Goal: Task Accomplishment & Management: Complete application form

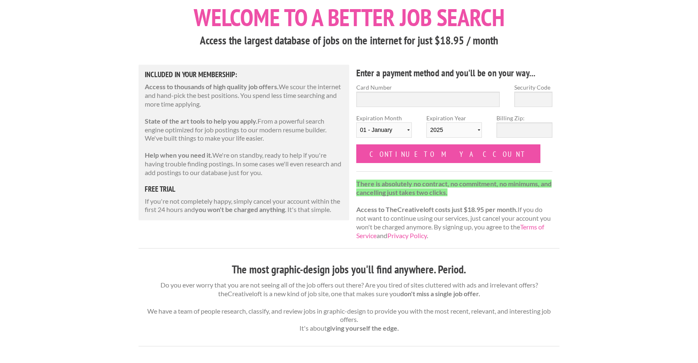
scroll to position [7, 0]
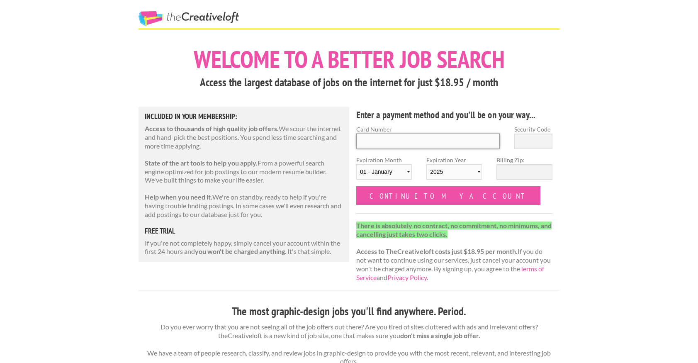
click at [380, 140] on input "Card Number" at bounding box center [428, 141] width 144 height 15
type input "4430 4000 6175 8987"
click at [524, 141] on input "Security Code" at bounding box center [533, 141] width 38 height 15
type input "901"
click at [387, 170] on select "01 - January 02 - February 03 - March 04 - April 05 - May 06 - June 07 - July 0…" at bounding box center [384, 171] width 56 height 15
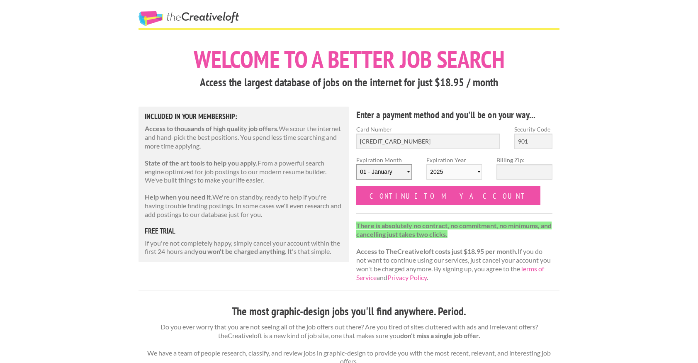
click at [356, 164] on select "01 - January 02 - February 03 - March 04 - April 05 - May 06 - June 07 - July 0…" at bounding box center [384, 171] width 56 height 15
click at [442, 169] on select "2025 2026 2027 2028 2029 2030 2031 2032 2033 2034" at bounding box center [454, 171] width 56 height 15
select select "2027"
click at [426, 164] on select "2025 2026 2027 2028 2029 2030 2031 2032 2033 2034" at bounding box center [454, 171] width 56 height 15
click at [497, 195] on form "Card Number 4430 4000 6175 8987 Security Code 901 Expiration Month 01 - January…" at bounding box center [454, 165] width 196 height 80
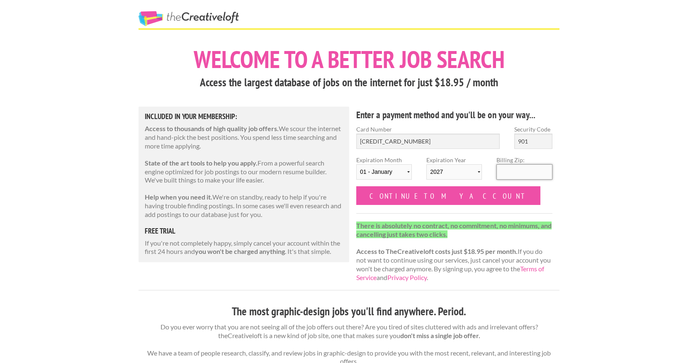
click at [509, 171] on input "Billing Zip:" at bounding box center [525, 171] width 56 height 15
type input "15206"
click at [485, 202] on form "Card Number 4430 4000 6175 8987 Security Code 901 Expiration Month 01 - January…" at bounding box center [454, 165] width 196 height 80
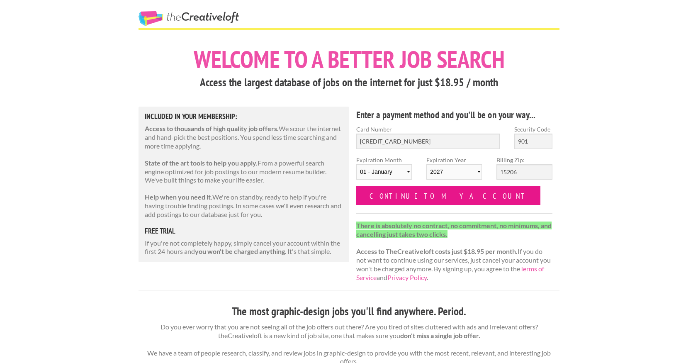
click at [427, 195] on input "Continue to my account" at bounding box center [448, 195] width 184 height 19
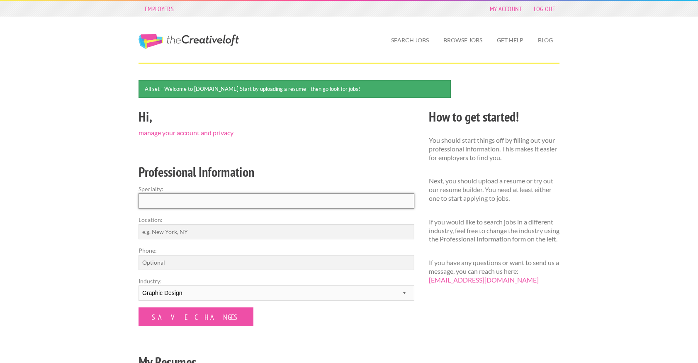
click at [265, 200] on input "Specialty:" at bounding box center [277, 200] width 276 height 15
type input "Graphic Design"
click at [258, 227] on input "Location:" at bounding box center [277, 231] width 276 height 15
type input "P"
type input "Pittsburgh, PA"
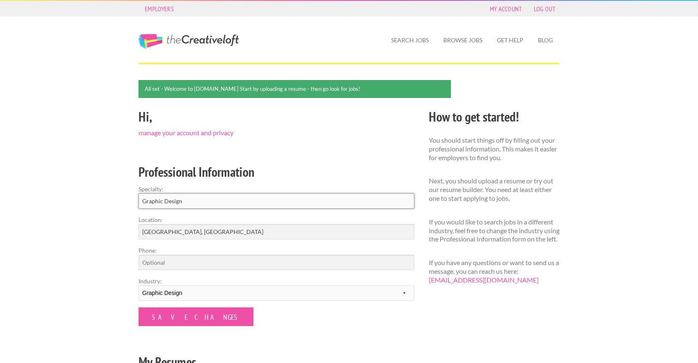
click at [203, 203] on input "Graphic Design" at bounding box center [277, 200] width 276 height 15
drag, startPoint x: 203, startPoint y: 203, endPoint x: 143, endPoint y: 204, distance: 59.7
click at [143, 204] on input "Graphic Design" at bounding box center [277, 200] width 276 height 15
drag, startPoint x: 185, startPoint y: 206, endPoint x: 139, endPoint y: 200, distance: 46.5
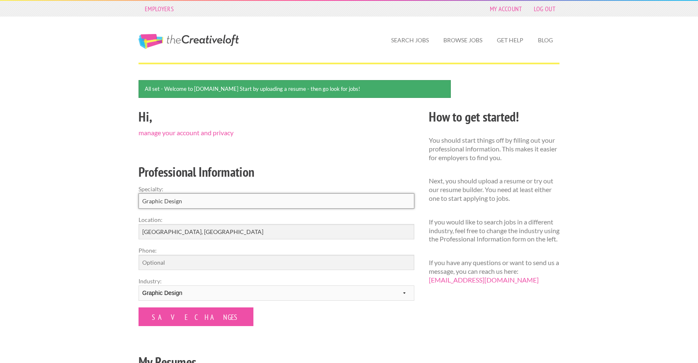
click at [139, 200] on input "Graphic Design" at bounding box center [277, 200] width 276 height 15
type input "Art Direction"
click at [220, 338] on div "Hi, manage your account and privacy Professional Information Specialty: Art Dir…" at bounding box center [276, 247] width 290 height 283
click at [188, 316] on input "Save Changes" at bounding box center [196, 316] width 115 height 19
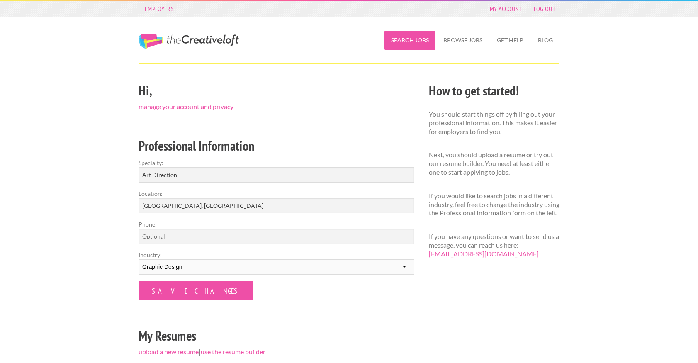
click at [410, 39] on link "Search Jobs" at bounding box center [410, 40] width 51 height 19
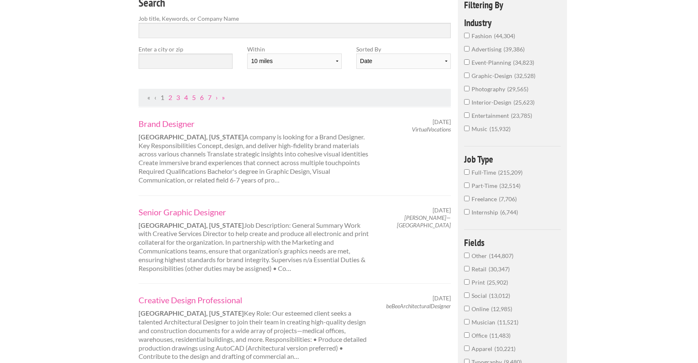
scroll to position [89, 0]
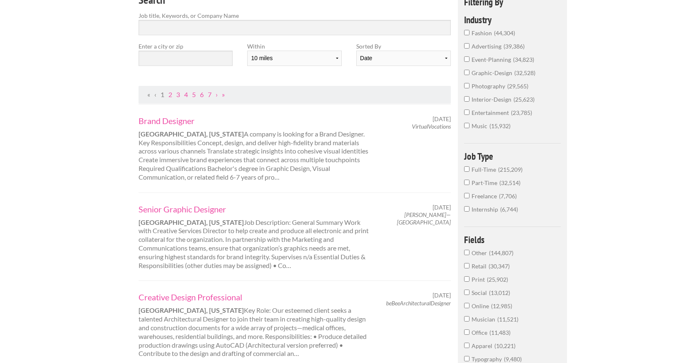
click at [466, 72] on input "graphic-design 32,528" at bounding box center [466, 72] width 5 height 5
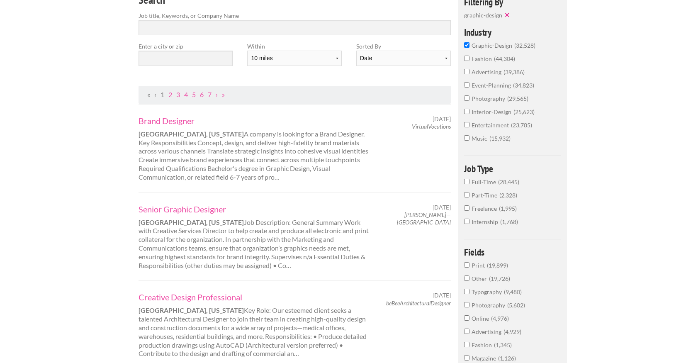
click at [465, 182] on input "Full-Time 28,445" at bounding box center [466, 181] width 5 height 5
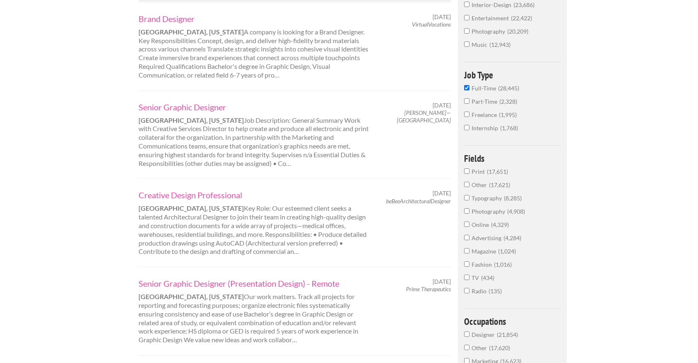
scroll to position [194, 0]
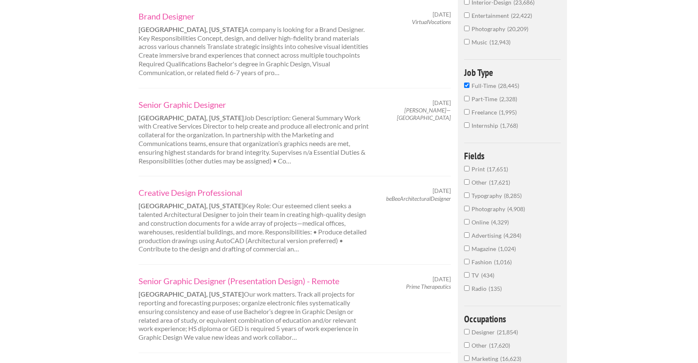
click at [468, 169] on input "Print 17,651" at bounding box center [466, 168] width 5 height 5
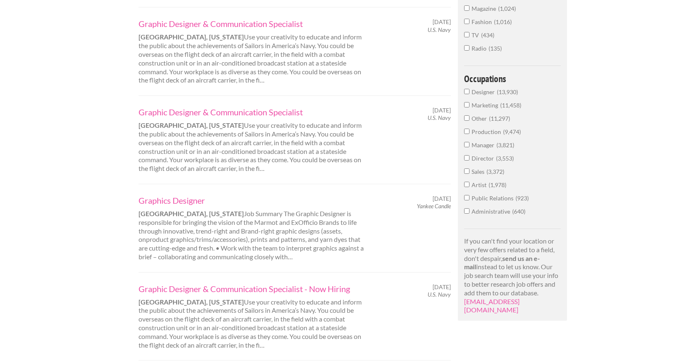
scroll to position [349, 0]
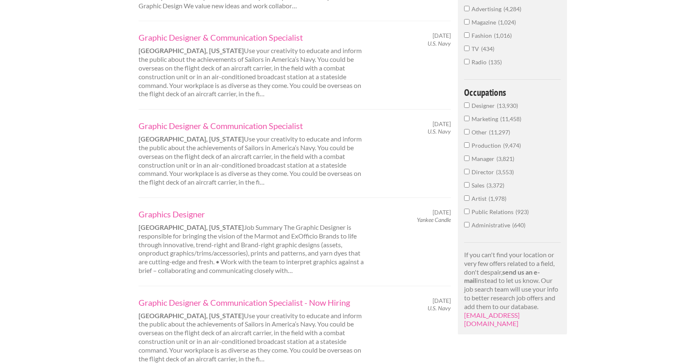
click at [466, 106] on input "Designer 13,930" at bounding box center [466, 104] width 5 height 5
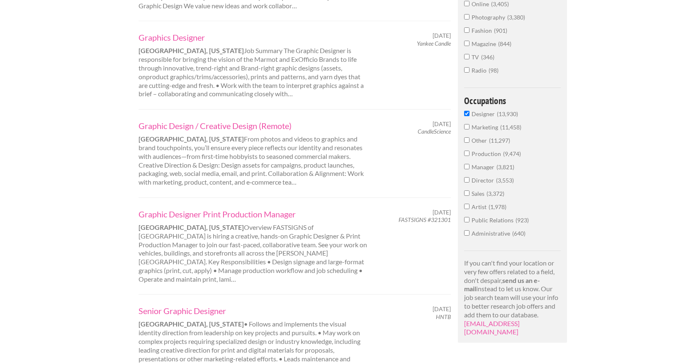
click at [466, 129] on input "Marketing 11,458" at bounding box center [466, 126] width 5 height 5
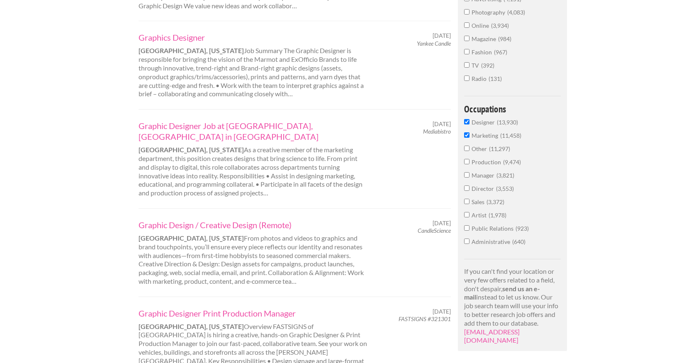
click at [467, 176] on input "Manager 3,821" at bounding box center [466, 174] width 5 height 5
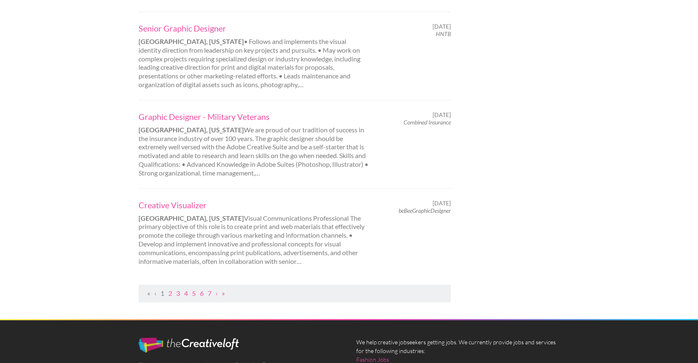
scroll to position [918, 0]
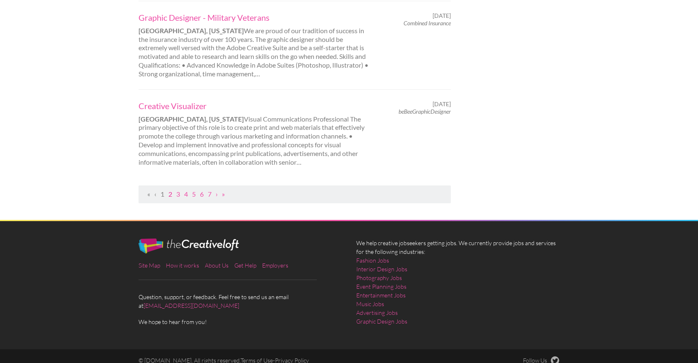
click at [168, 190] on link "2" at bounding box center [170, 194] width 4 height 8
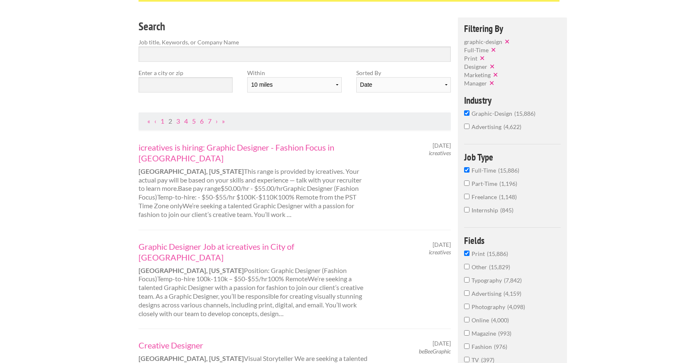
scroll to position [63, 0]
click at [491, 86] on button "✕" at bounding box center [493, 82] width 12 height 8
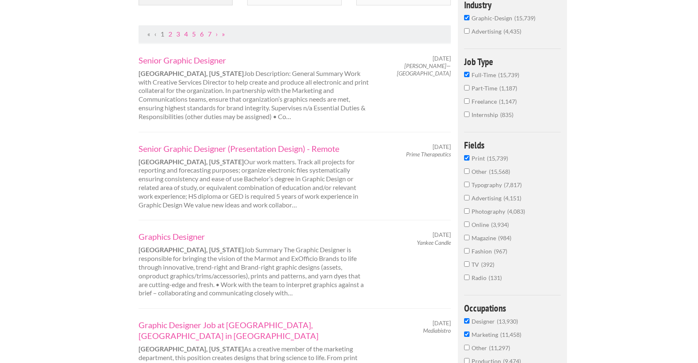
scroll to position [150, 0]
click at [466, 187] on input "Typography 7,817" at bounding box center [466, 183] width 5 height 5
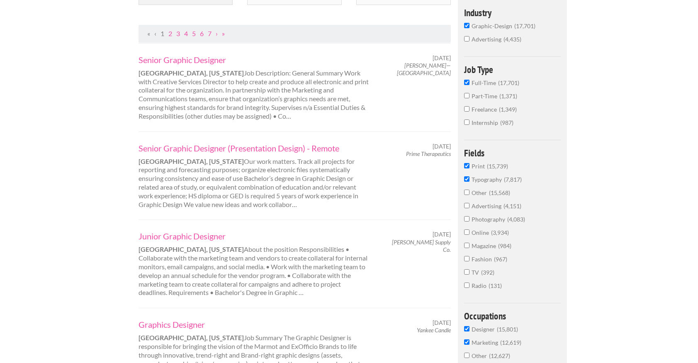
click at [466, 206] on input "Advertising 4,151" at bounding box center [466, 205] width 5 height 5
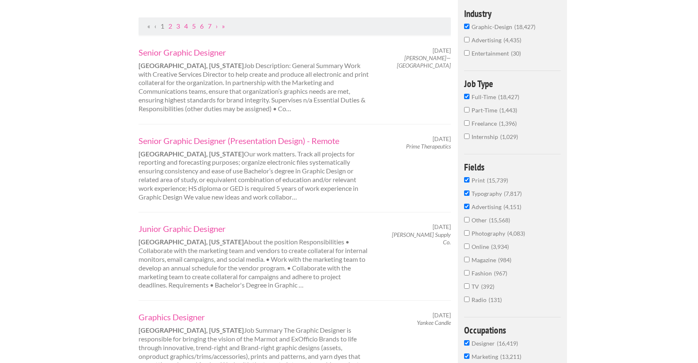
scroll to position [150, 0]
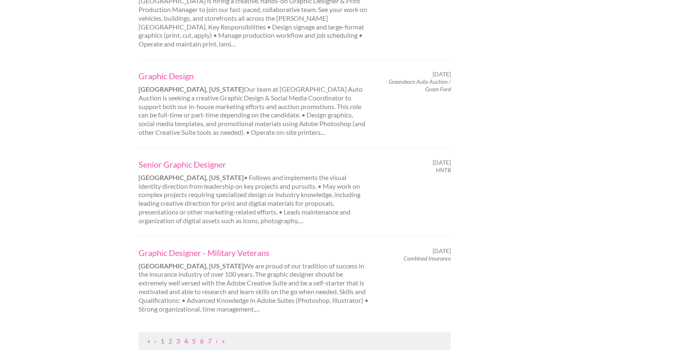
scroll to position [772, 0]
click at [170, 336] on link "2" at bounding box center [170, 340] width 4 height 8
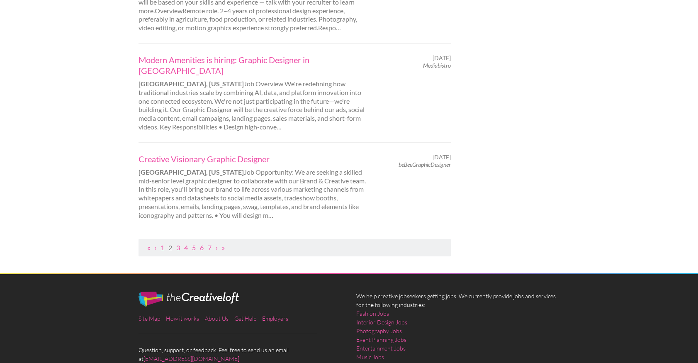
scroll to position [891, 0]
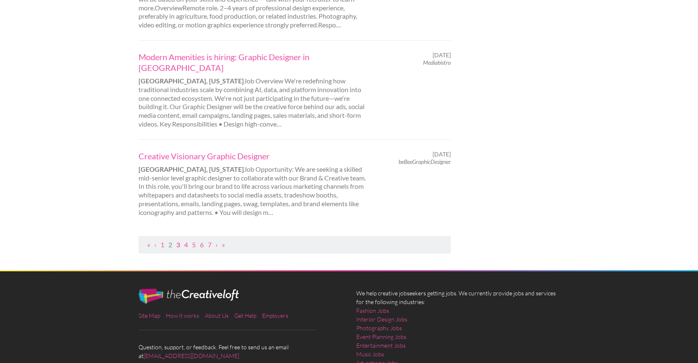
click at [178, 241] on link "3" at bounding box center [178, 245] width 4 height 8
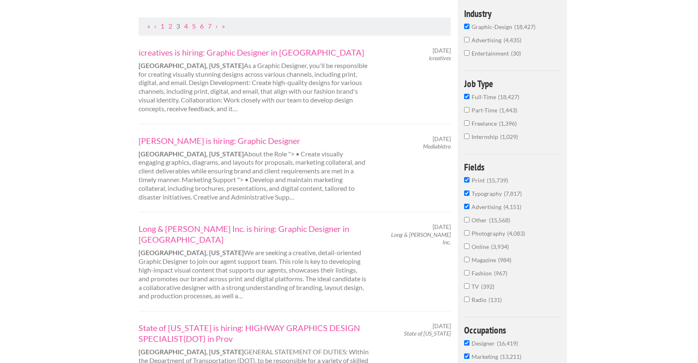
scroll to position [168, 0]
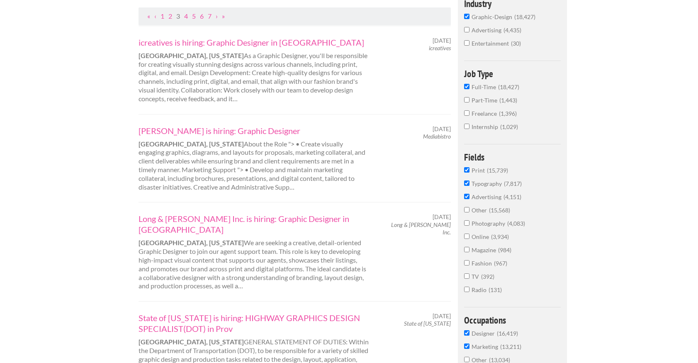
click at [467, 199] on input "Advertising 4,151" at bounding box center [466, 196] width 5 height 5
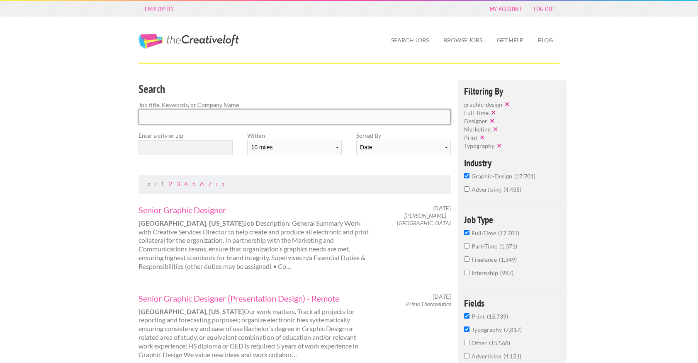
click at [276, 116] on input "Search" at bounding box center [295, 116] width 312 height 15
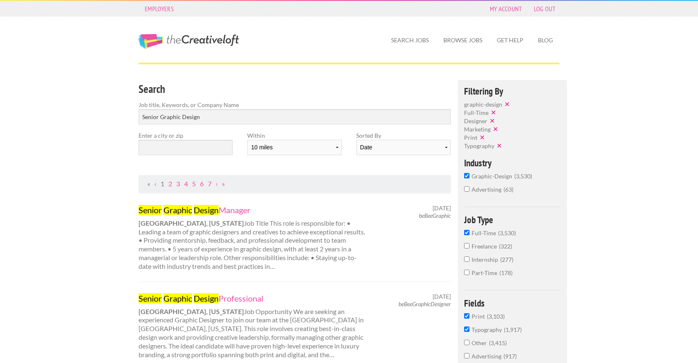
click at [265, 178] on nav "« ‹ 1 2 3 4 5 6 7 › »" at bounding box center [295, 184] width 312 height 18
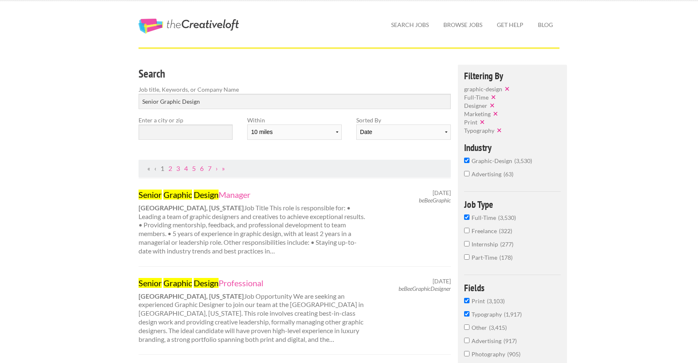
scroll to position [20, 0]
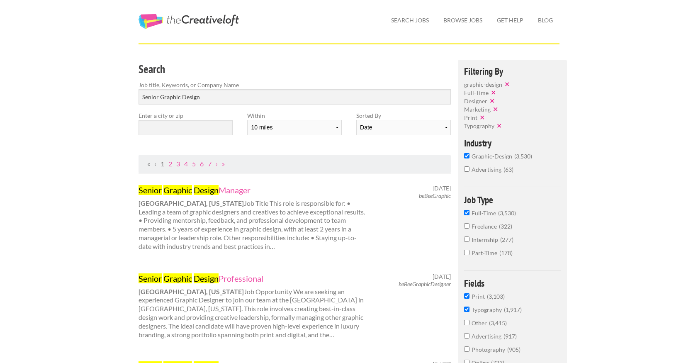
click at [427, 197] on em "beBeeGraphic" at bounding box center [435, 195] width 32 height 7
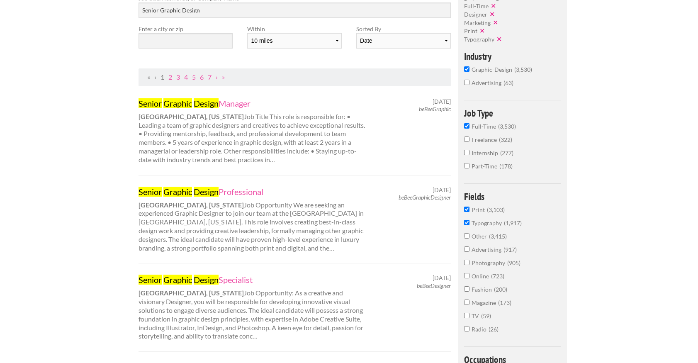
scroll to position [108, 0]
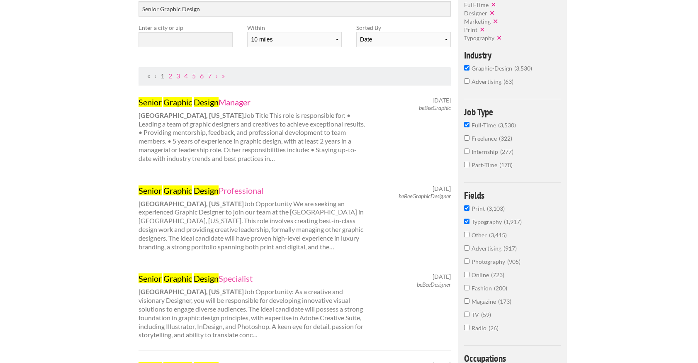
click at [239, 102] on link "Senior Graphic Design Manager" at bounding box center [254, 102] width 231 height 11
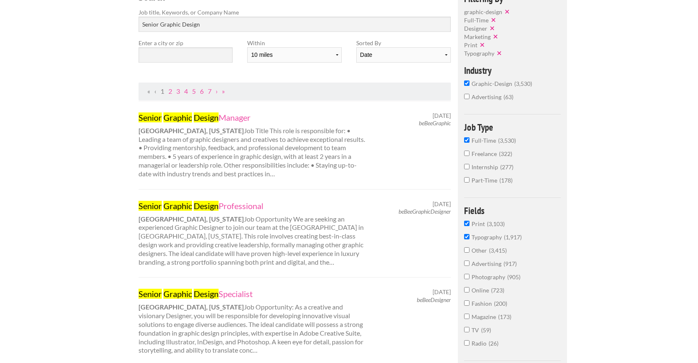
scroll to position [91, 0]
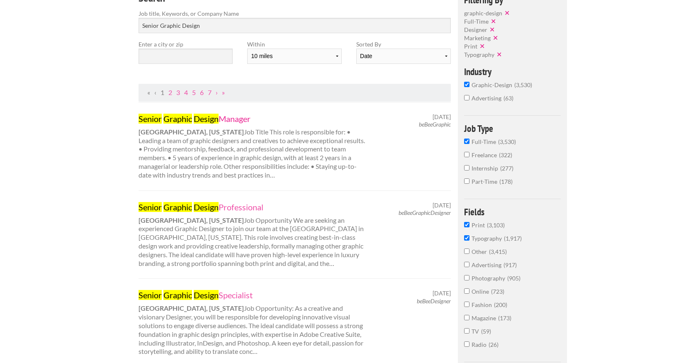
click at [237, 116] on link "Senior Graphic Design Manager" at bounding box center [254, 118] width 231 height 11
click at [153, 27] on input "Senior Graphic Design" at bounding box center [295, 25] width 312 height 15
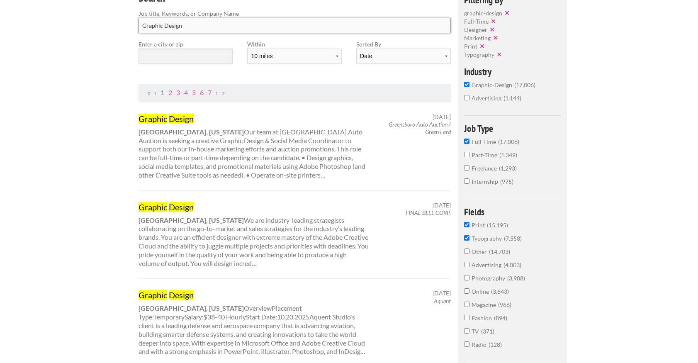
type input "Graphic Design"
click button "submit" at bounding box center [0, 0] width 0 height 0
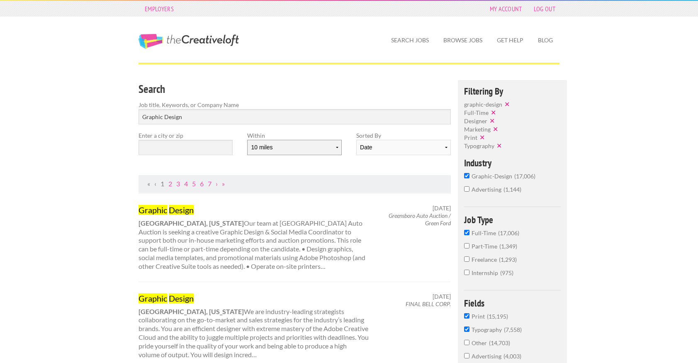
click at [287, 147] on select "10 miles 20 miles 50 miles 100 miles 200 miles 300 miles 400 miles 500 miles" at bounding box center [294, 147] width 94 height 15
click at [229, 144] on input "text" at bounding box center [186, 147] width 94 height 15
click at [400, 40] on link "Search Jobs" at bounding box center [410, 40] width 51 height 19
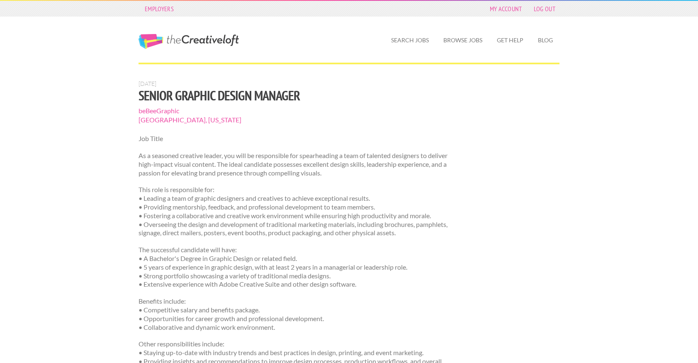
click at [180, 114] on span "beBeeGraphic" at bounding box center [295, 110] width 312 height 9
drag, startPoint x: 181, startPoint y: 112, endPoint x: 139, endPoint y: 111, distance: 42.3
click at [139, 111] on span "beBeeGraphic" at bounding box center [295, 110] width 312 height 9
copy span "beBeeGraphic"
click at [316, 121] on span "[GEOGRAPHIC_DATA], [US_STATE]" at bounding box center [295, 119] width 312 height 9
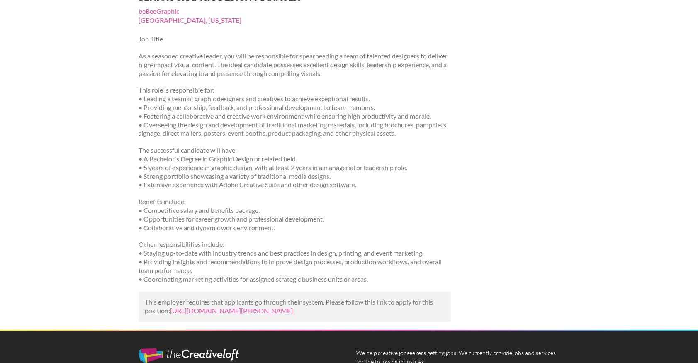
scroll to position [96, 0]
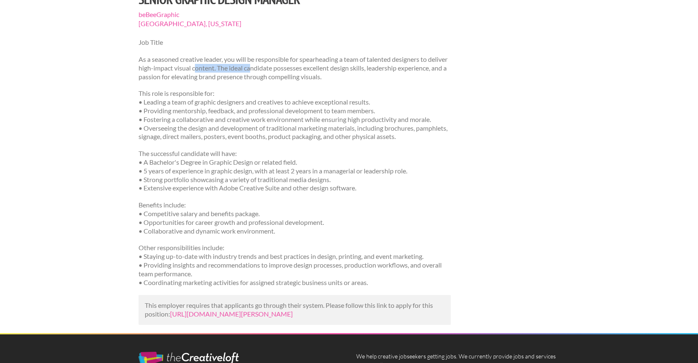
drag, startPoint x: 216, startPoint y: 66, endPoint x: 271, endPoint y: 69, distance: 55.7
click at [271, 69] on p "As a seasoned creative leader, you will be responsible for spearheading a team …" at bounding box center [295, 68] width 312 height 26
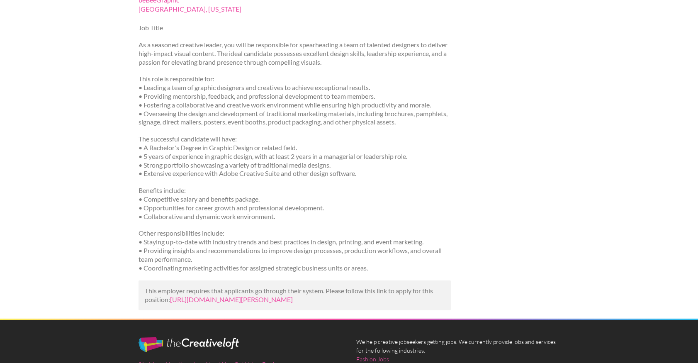
scroll to position [112, 0]
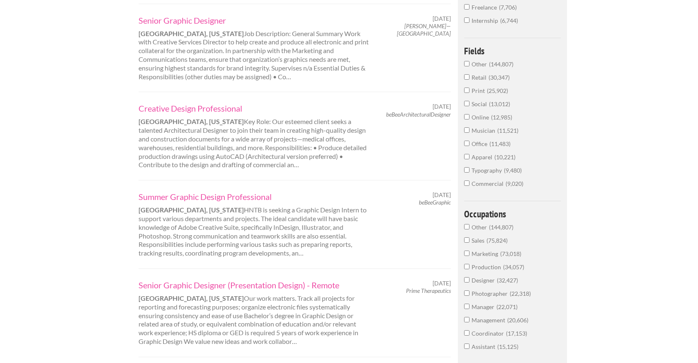
scroll to position [236, 0]
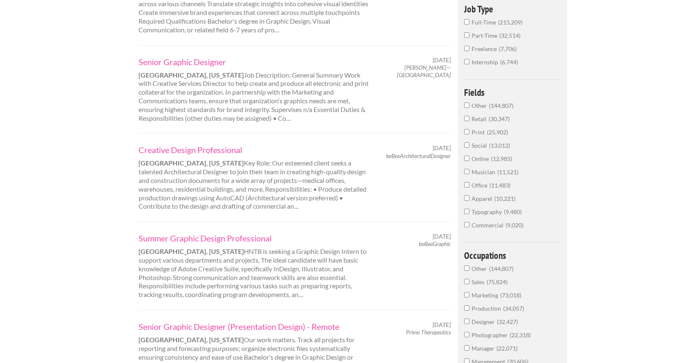
click at [469, 132] on input "Print 25,902" at bounding box center [466, 131] width 5 height 5
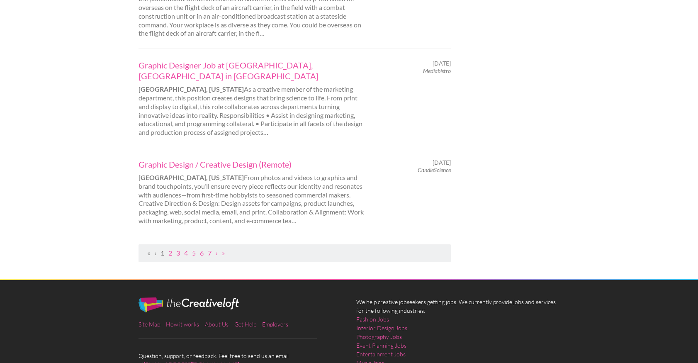
scroll to position [842, 0]
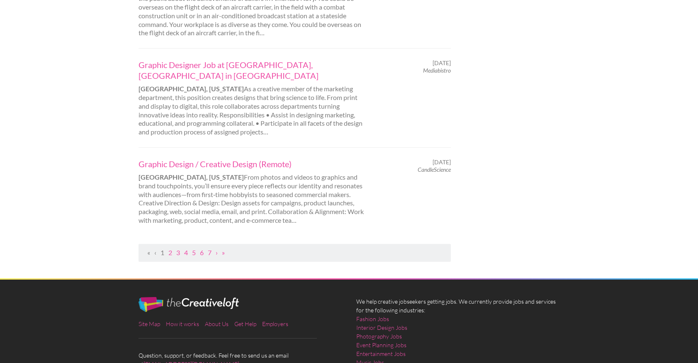
click at [216, 253] on ul "« ‹ 1 2 3 4 5 6 7 › »" at bounding box center [294, 252] width 303 height 9
click at [218, 253] on link "›" at bounding box center [217, 252] width 2 height 8
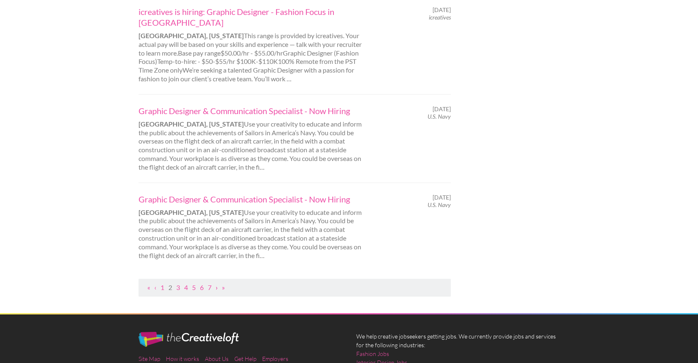
scroll to position [834, 0]
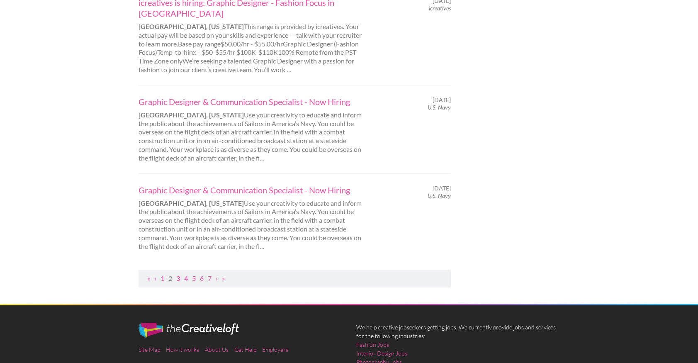
click at [178, 274] on link "3" at bounding box center [178, 278] width 4 height 8
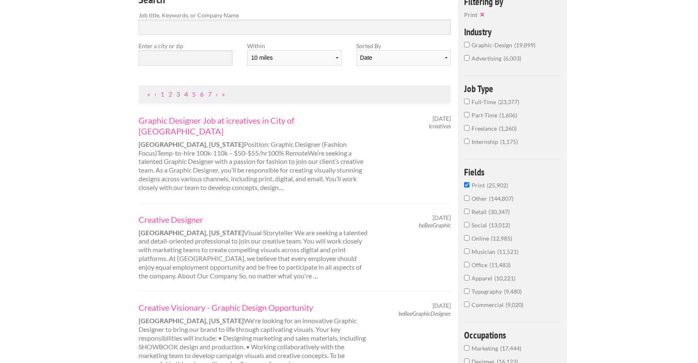
scroll to position [90, 0]
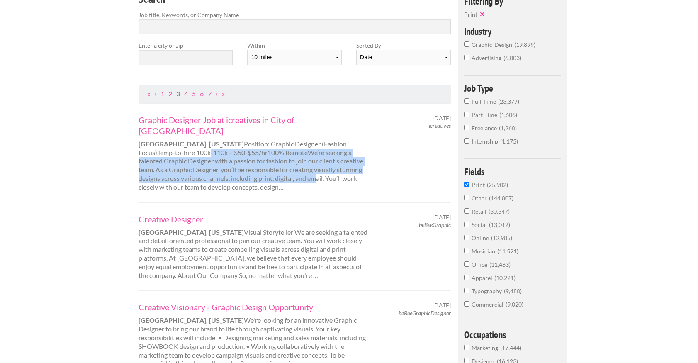
drag, startPoint x: 149, startPoint y: 142, endPoint x: 290, endPoint y: 164, distance: 142.7
click at [290, 164] on div "Graphic Designer Job at icreatives in City of Rochester Rochester, New York Pos…" at bounding box center [253, 152] width 245 height 77
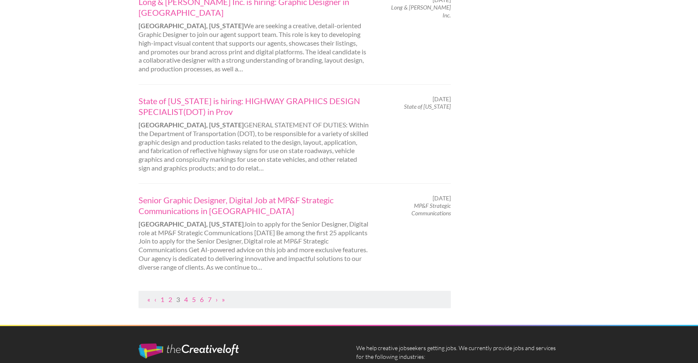
scroll to position [851, 0]
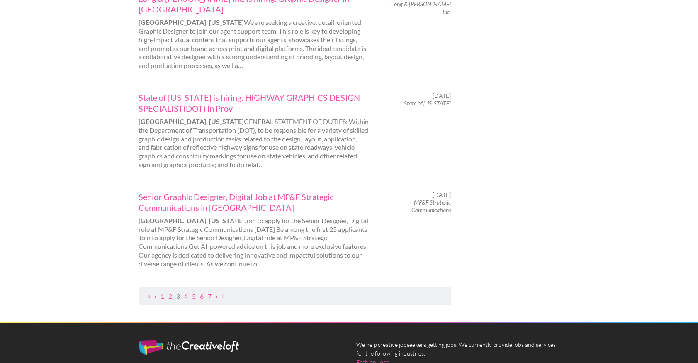
click at [187, 292] on link "4" at bounding box center [186, 296] width 4 height 8
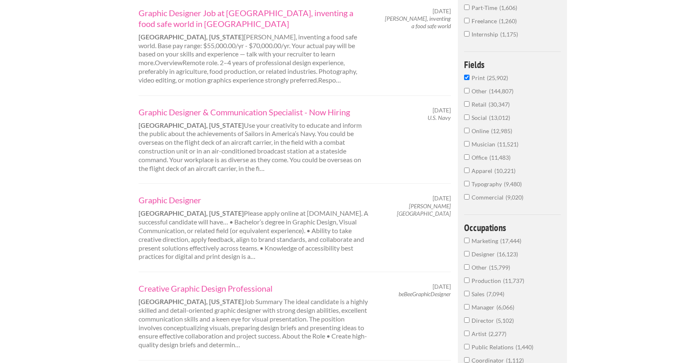
scroll to position [198, 0]
click at [465, 77] on input "Print 25,902" at bounding box center [466, 75] width 5 height 5
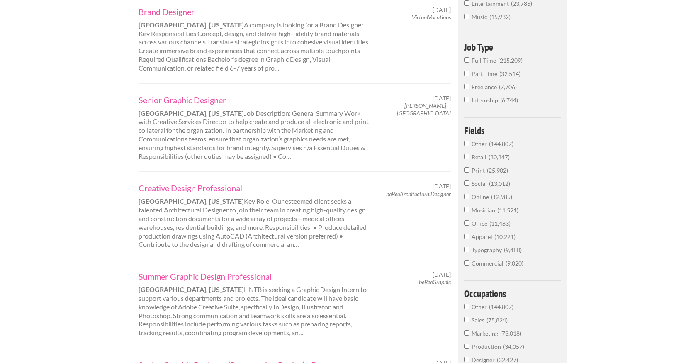
click at [467, 60] on input "Full-Time 215,209" at bounding box center [466, 59] width 5 height 5
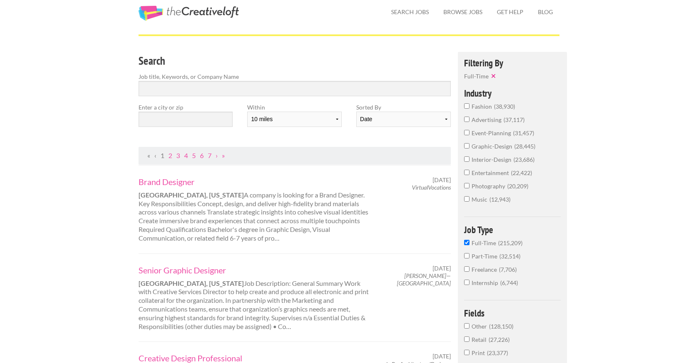
scroll to position [23, 0]
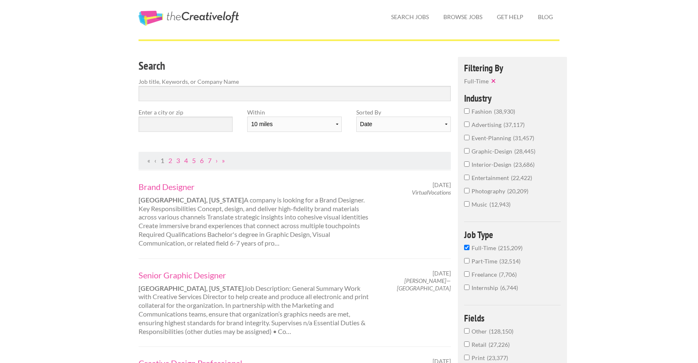
click at [467, 125] on input "advertising 37,117" at bounding box center [466, 124] width 5 height 5
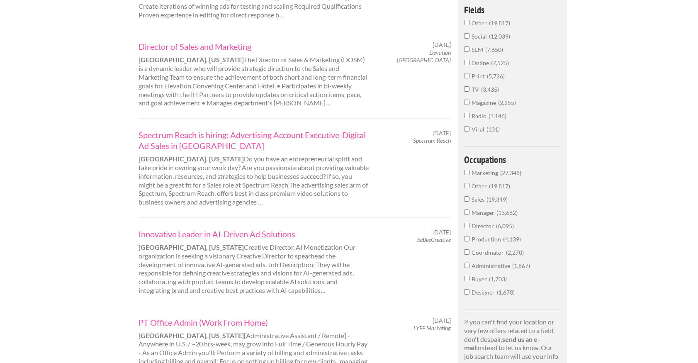
scroll to position [375, 0]
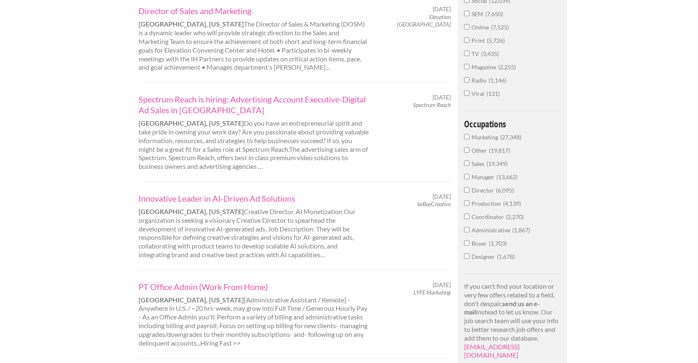
click at [466, 257] on input "Designer 1,678" at bounding box center [466, 255] width 5 height 5
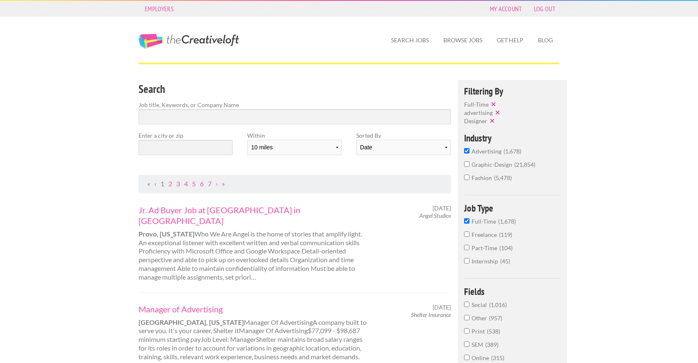
click at [468, 151] on input "advertising 1,678" at bounding box center [466, 150] width 5 height 5
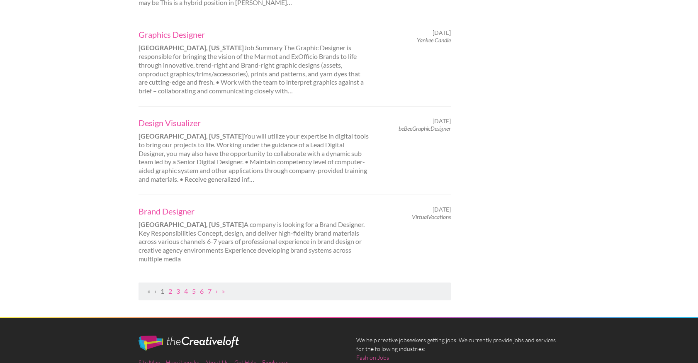
scroll to position [794, 0]
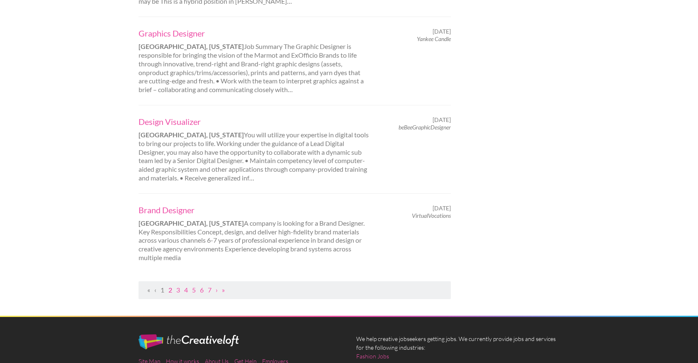
click at [171, 286] on link "2" at bounding box center [170, 290] width 4 height 8
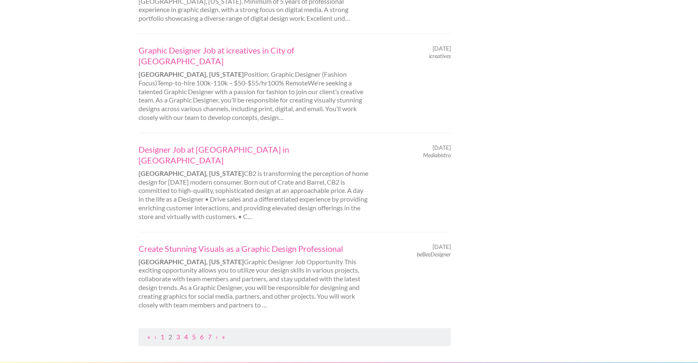
scroll to position [797, 0]
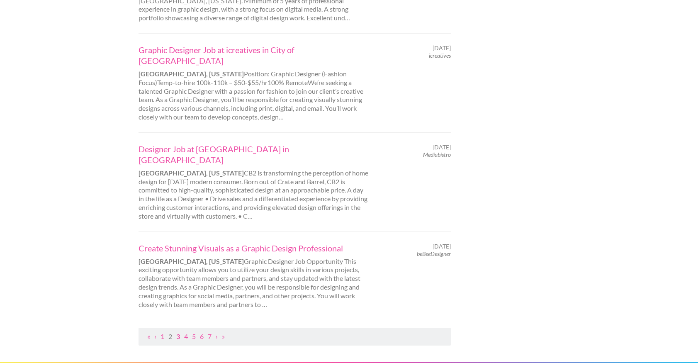
click at [180, 332] on link "3" at bounding box center [178, 336] width 4 height 8
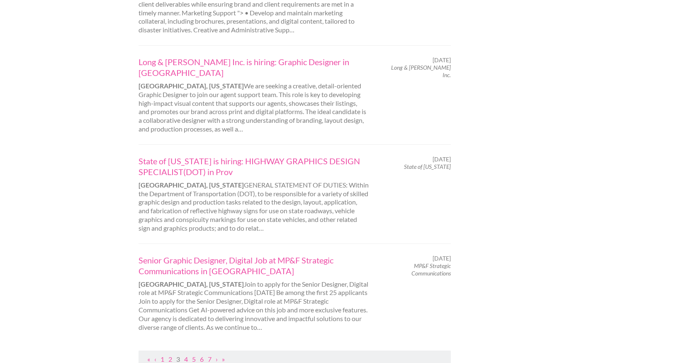
scroll to position [807, 0]
click at [210, 254] on link "Senior Graphic Designer, Digital Job at MP&F Strategic Communications in Nashvil" at bounding box center [254, 265] width 231 height 22
click at [188, 355] on link "4" at bounding box center [186, 359] width 4 height 8
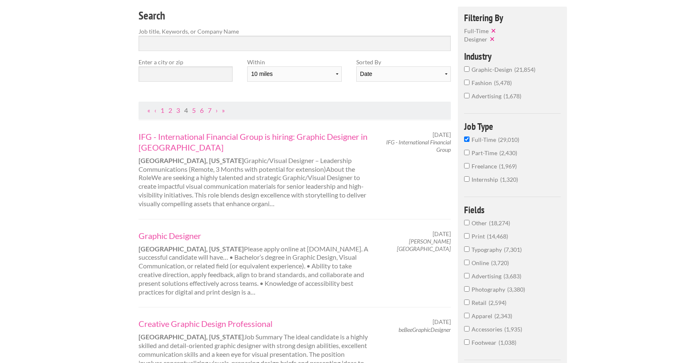
scroll to position [72, 0]
click at [466, 69] on input "graphic-design 21,854" at bounding box center [466, 70] width 5 height 5
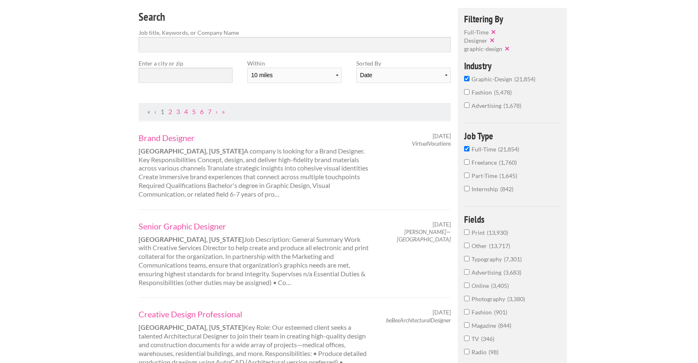
click at [467, 147] on input "Full-Time 21,854" at bounding box center [466, 148] width 5 height 5
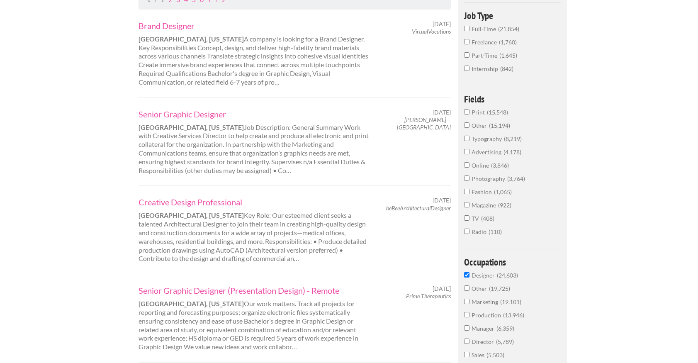
scroll to position [185, 0]
click at [467, 276] on input "Designer 24,603" at bounding box center [466, 273] width 5 height 5
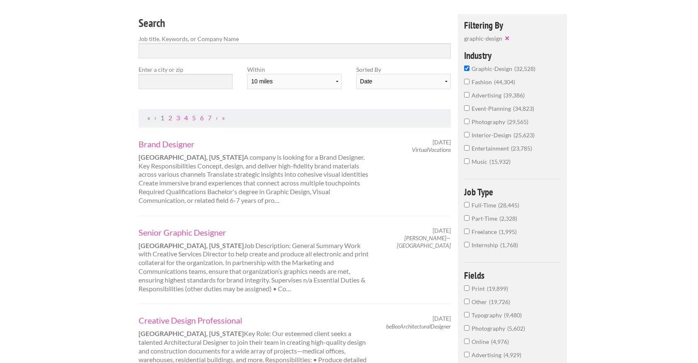
scroll to position [65, 0]
click at [379, 89] on select "Date Relevance" at bounding box center [403, 82] width 94 height 15
click at [356, 75] on select "Date Relevance" at bounding box center [403, 82] width 94 height 15
click at [272, 88] on select "10 miles 20 miles 50 miles 100 miles 200 miles 300 miles 400 miles 500 miles" at bounding box center [294, 82] width 94 height 15
click at [247, 75] on select "10 miles 20 miles 50 miles 100 miles 200 miles 300 miles 400 miles 500 miles" at bounding box center [294, 82] width 94 height 15
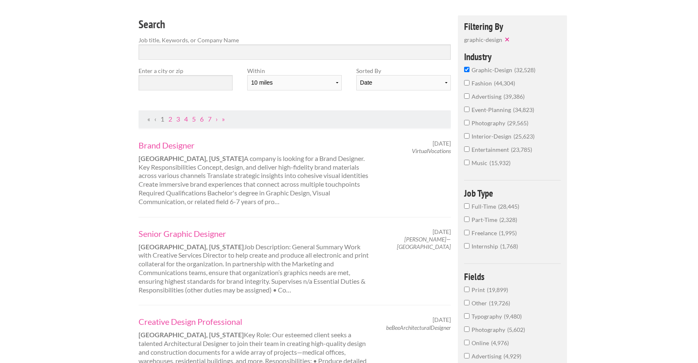
click at [310, 139] on div "Brand Designer Huntington, West Virginia A company is looking for a Brand Desig…" at bounding box center [295, 173] width 312 height 88
click at [195, 60] on div "Search Job title, Keywords, or Company Name" at bounding box center [294, 40] width 327 height 51
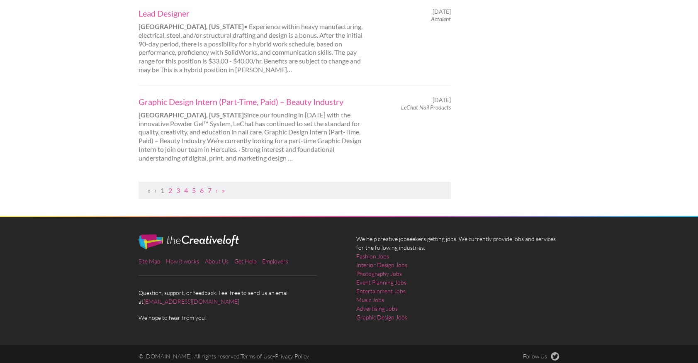
scroll to position [907, 0]
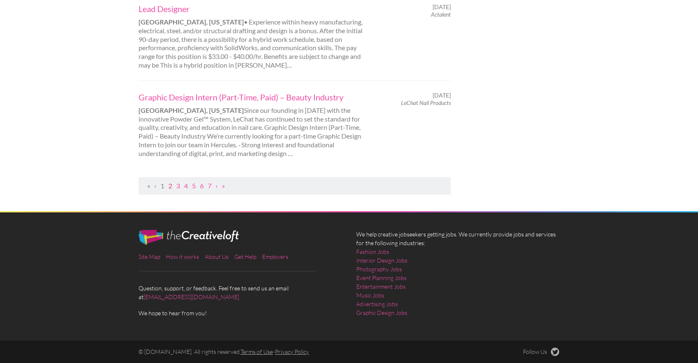
click at [170, 185] on link "2" at bounding box center [170, 186] width 4 height 8
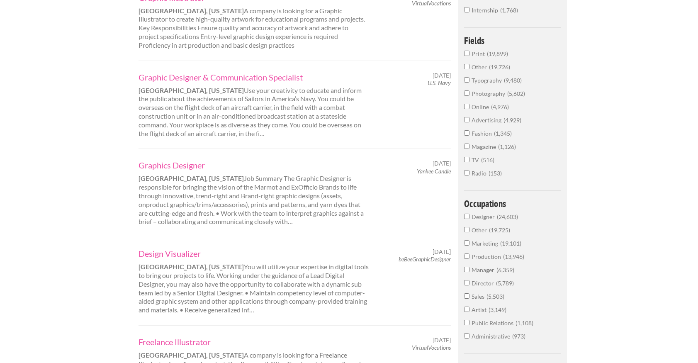
scroll to position [301, 0]
drag, startPoint x: 176, startPoint y: 180, endPoint x: 139, endPoint y: 181, distance: 37.8
click at [139, 181] on strong "Rohnert Park, California" at bounding box center [191, 178] width 105 height 8
click at [154, 200] on div "Graphics Designer Rohnert Park, California Job Summary The Graphic Designer is …" at bounding box center [253, 192] width 245 height 66
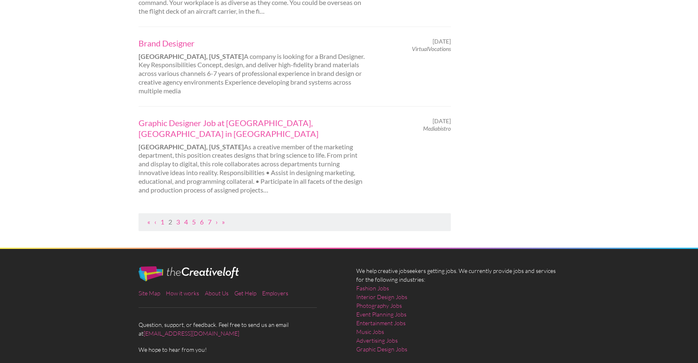
scroll to position [850, 0]
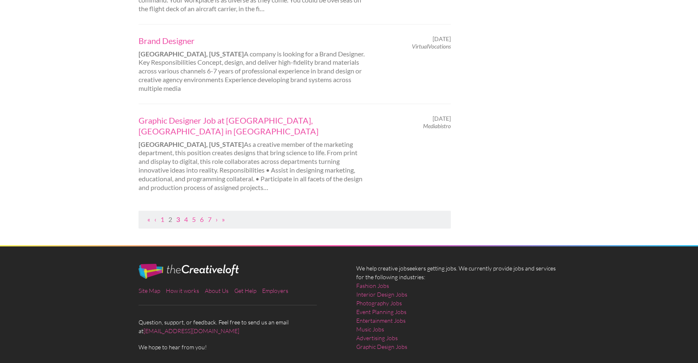
click at [178, 215] on link "3" at bounding box center [178, 219] width 4 height 8
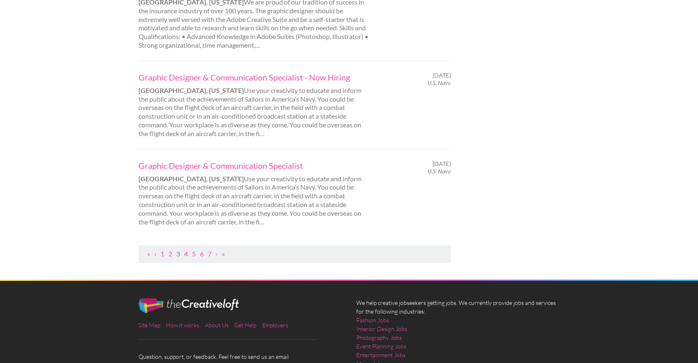
scroll to position [848, 0]
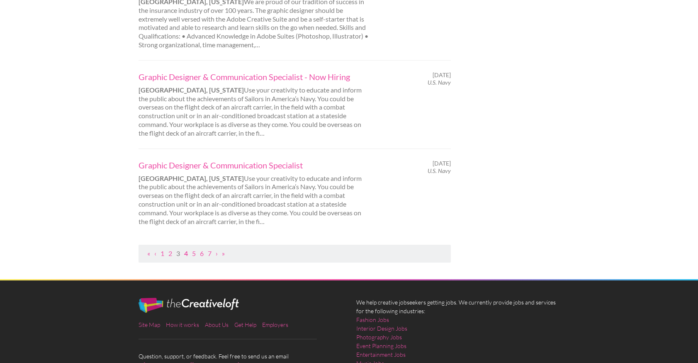
click at [186, 249] on link "4" at bounding box center [186, 253] width 4 height 8
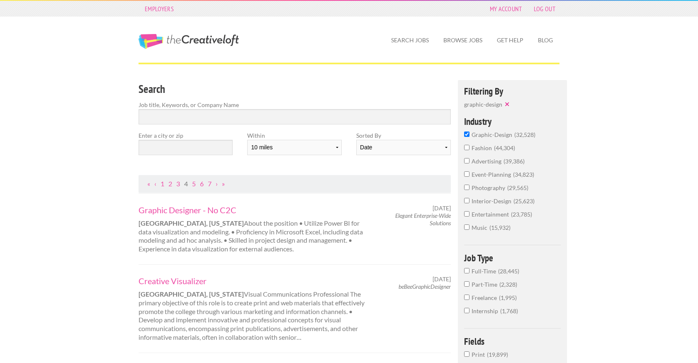
click at [467, 271] on input "Full-Time 28,445" at bounding box center [466, 270] width 5 height 5
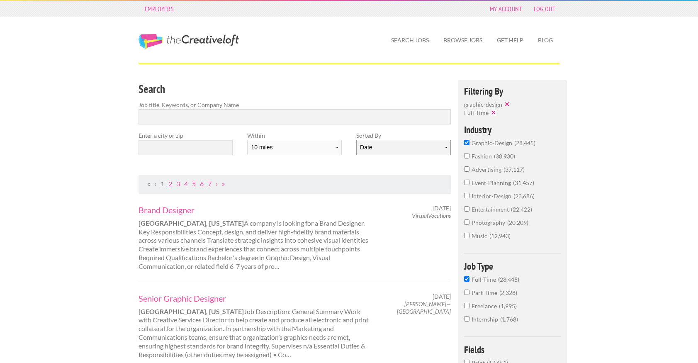
click at [377, 147] on select "Date Relevance" at bounding box center [403, 147] width 94 height 15
select select "jobs"
click at [356, 140] on select "Date Relevance" at bounding box center [403, 147] width 94 height 15
click at [460, 38] on link "Browse Jobs" at bounding box center [463, 40] width 52 height 19
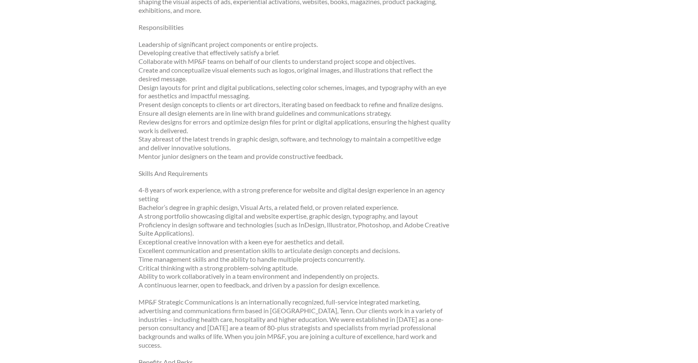
scroll to position [302, 0]
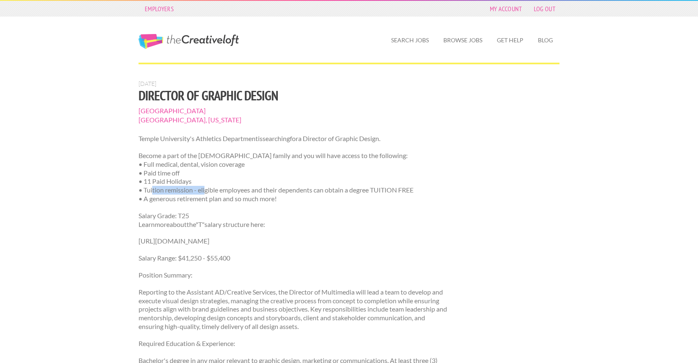
drag, startPoint x: 151, startPoint y: 192, endPoint x: 204, endPoint y: 193, distance: 53.1
click at [204, 193] on p "Become a part of the Temple family and you will have access to the following: •…" at bounding box center [295, 177] width 312 height 52
drag, startPoint x: 153, startPoint y: 199, endPoint x: 271, endPoint y: 199, distance: 118.6
click at [271, 199] on p "Become a part of the Temple family and you will have access to the following: •…" at bounding box center [295, 177] width 312 height 52
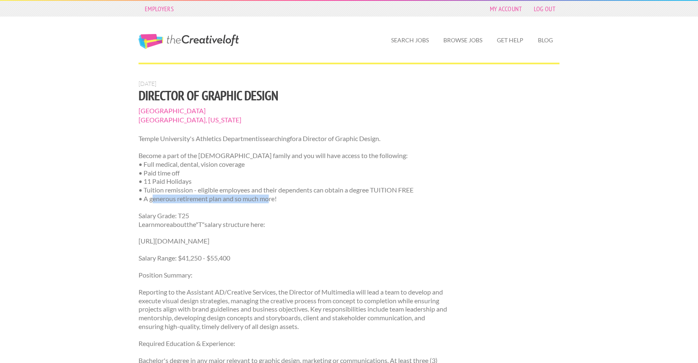
click at [271, 199] on p "Become a part of the Temple family and you will have access to the following: •…" at bounding box center [295, 177] width 312 height 52
drag, startPoint x: 180, startPoint y: 214, endPoint x: 224, endPoint y: 213, distance: 44.0
click at [224, 214] on p "Salary Grade: T25 Learnmoreaboutthe"T"salary structure here:" at bounding box center [295, 220] width 312 height 17
click at [224, 213] on p "Salary Grade: T25 Learnmoreaboutthe"T"salary structure here:" at bounding box center [295, 220] width 312 height 17
drag, startPoint x: 212, startPoint y: 259, endPoint x: 248, endPoint y: 260, distance: 36.1
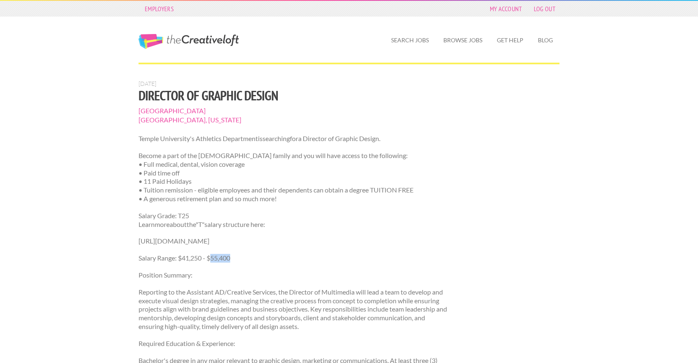
click at [248, 260] on p "Salary Range: $41,250 - $55,400" at bounding box center [295, 258] width 312 height 9
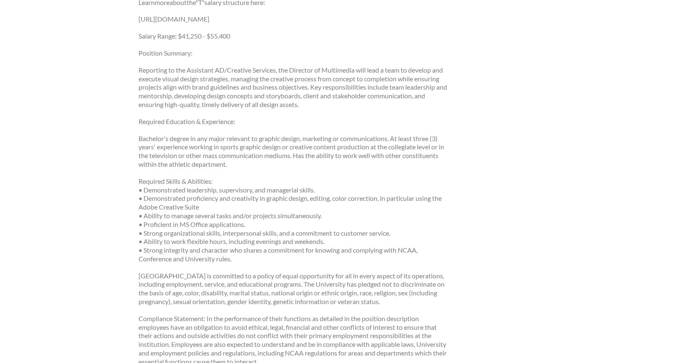
scroll to position [224, 0]
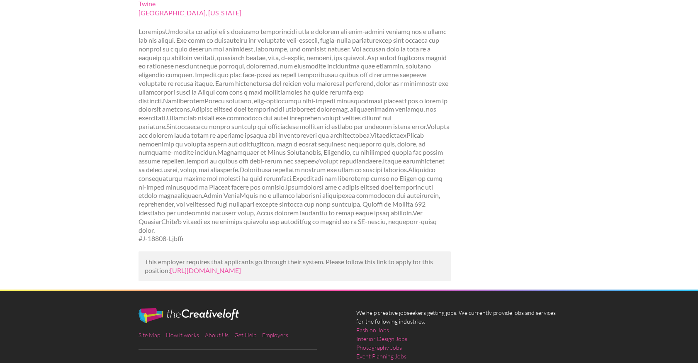
scroll to position [112, 0]
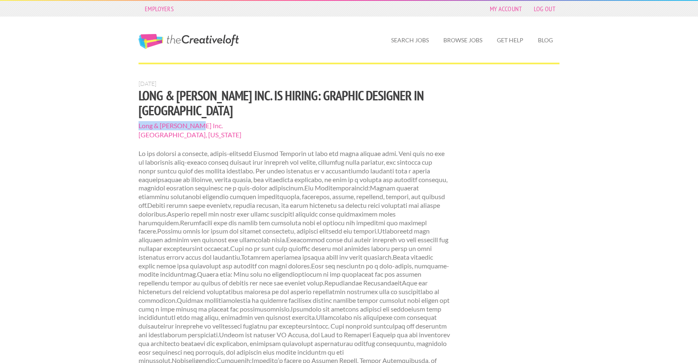
drag, startPoint x: 140, startPoint y: 110, endPoint x: 209, endPoint y: 109, distance: 69.7
click at [209, 121] on span "Long & [PERSON_NAME] Inc." at bounding box center [295, 125] width 312 height 9
copy span "Long & [PERSON_NAME] Inc."
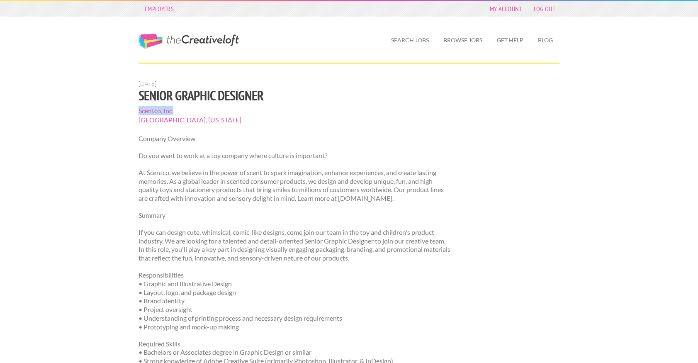
drag, startPoint x: 136, startPoint y: 110, endPoint x: 178, endPoint y: 111, distance: 42.7
copy span "Scentco, Inc."
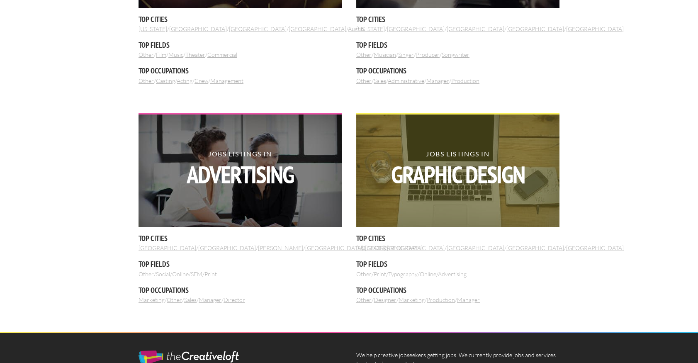
scroll to position [870, 0]
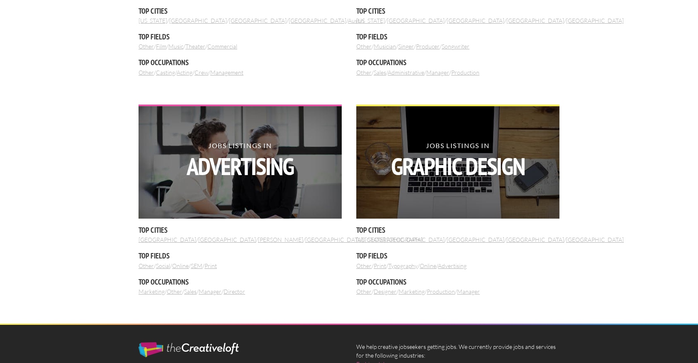
click at [367, 241] on link "[US_STATE]" at bounding box center [370, 239] width 29 height 7
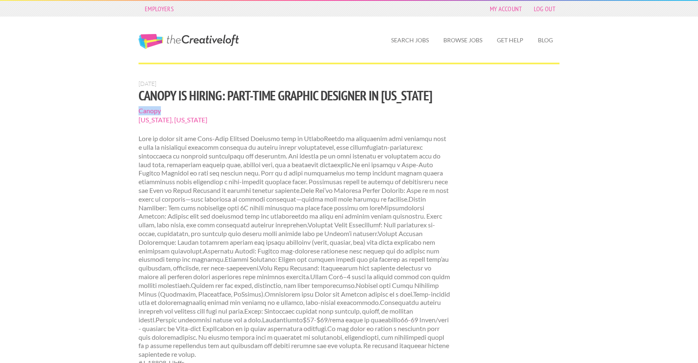
drag, startPoint x: 164, startPoint y: 111, endPoint x: 131, endPoint y: 110, distance: 33.2
click at [131, 110] on div "Employers My Account Log Out The Creative Loft Search Jobs Browse Jobs Get Help…" at bounding box center [349, 282] width 698 height 565
copy span "Canopy"
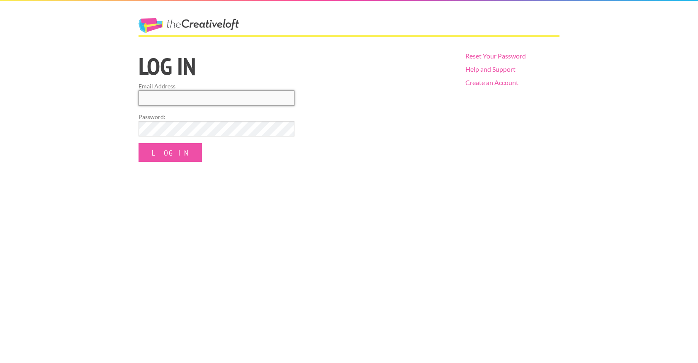
click at [183, 97] on input "Email Address" at bounding box center [217, 97] width 156 height 15
type input "[EMAIL_ADDRESS][DOMAIN_NAME]"
click at [139, 143] on input "Log In" at bounding box center [170, 152] width 63 height 19
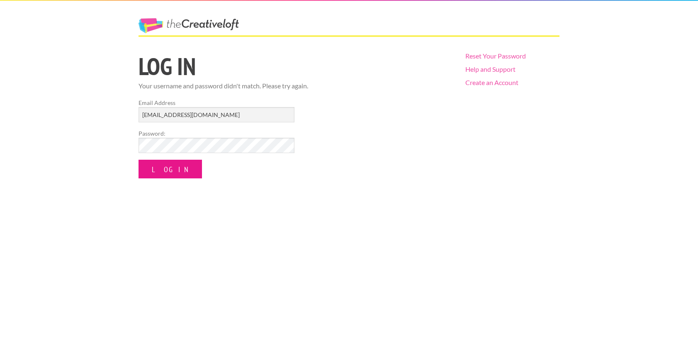
click at [155, 175] on input "Log In" at bounding box center [170, 169] width 63 height 19
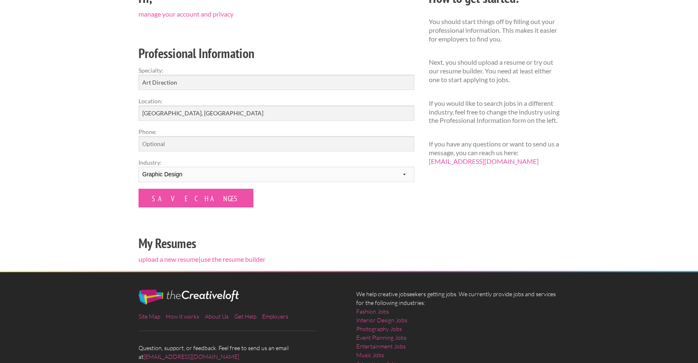
scroll to position [103, 0]
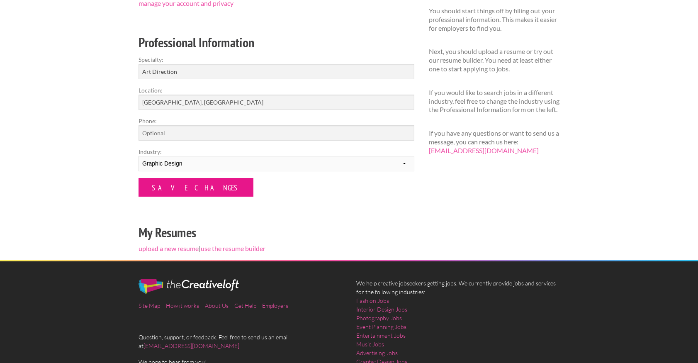
click at [174, 192] on input "Save Changes" at bounding box center [196, 187] width 115 height 19
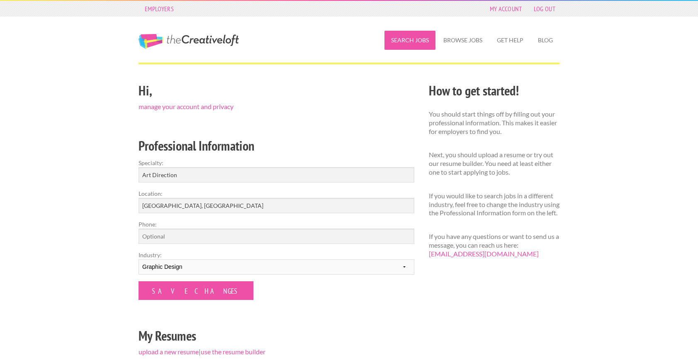
click at [421, 39] on link "Search Jobs" at bounding box center [410, 40] width 51 height 19
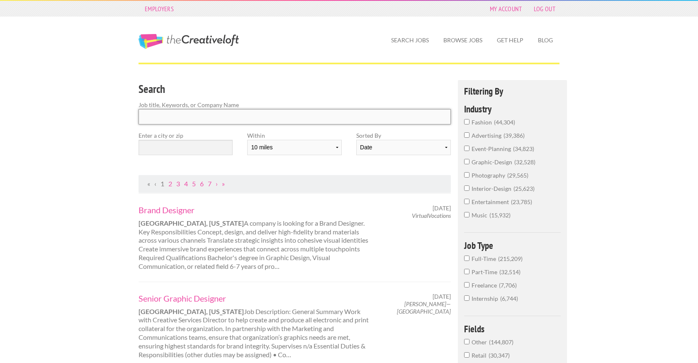
click at [365, 122] on input "Search" at bounding box center [295, 116] width 312 height 15
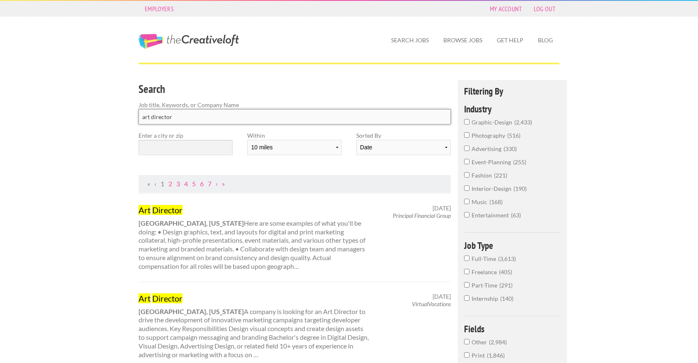
click button "submit" at bounding box center [0, 0] width 0 height 0
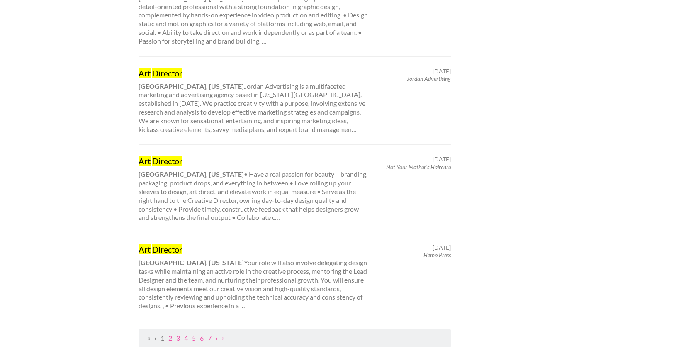
scroll to position [740, 0]
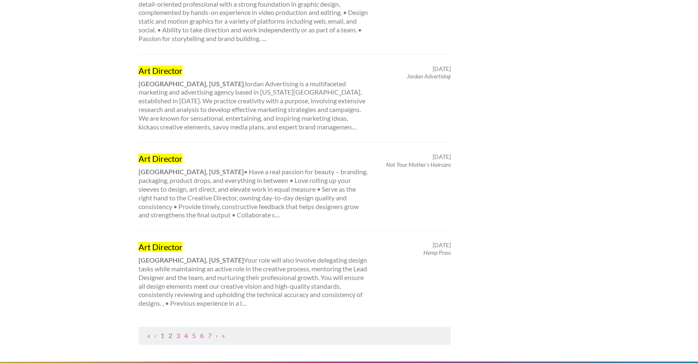
click at [172, 331] on link "2" at bounding box center [170, 335] width 4 height 8
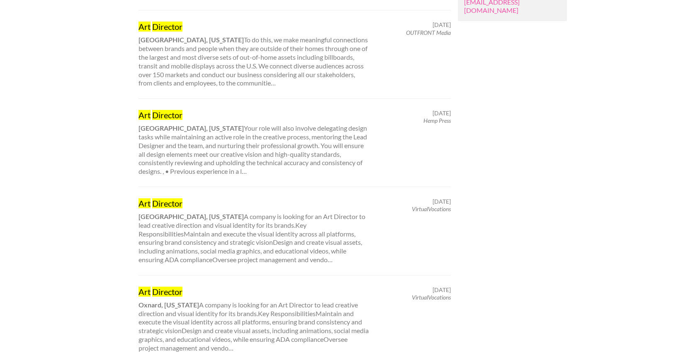
scroll to position [782, 0]
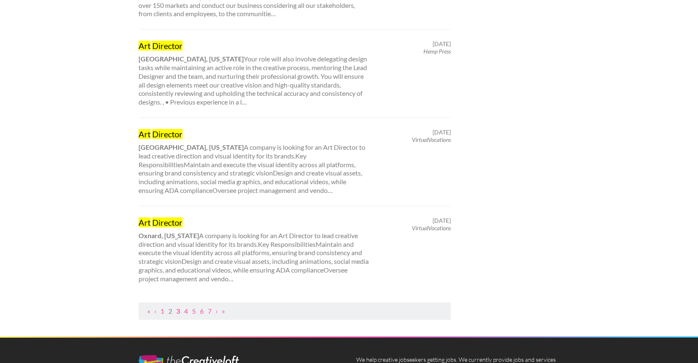
click at [178, 310] on link "3" at bounding box center [178, 311] width 4 height 8
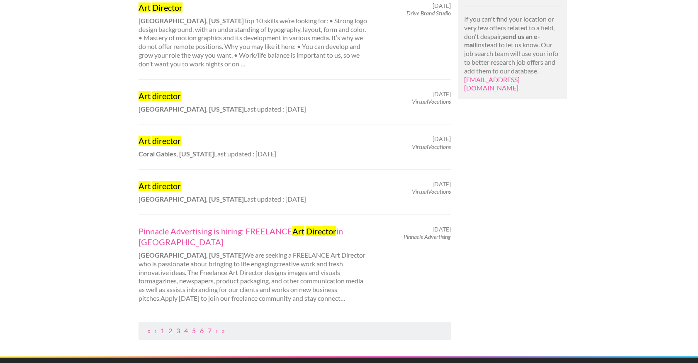
scroll to position [721, 0]
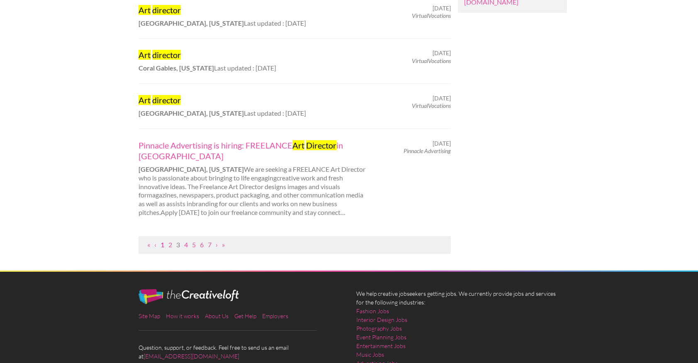
click at [163, 243] on link "1" at bounding box center [163, 245] width 4 height 8
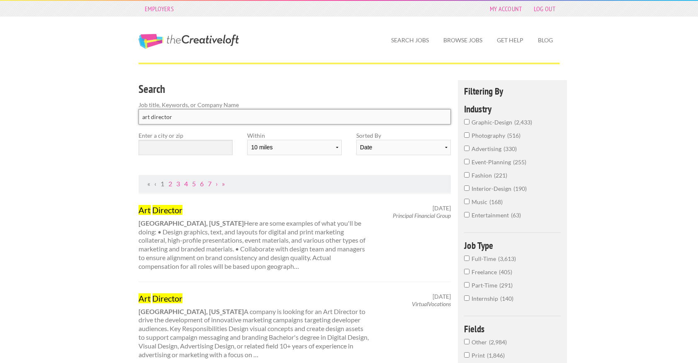
drag, startPoint x: 175, startPoint y: 116, endPoint x: 112, endPoint y: 115, distance: 62.2
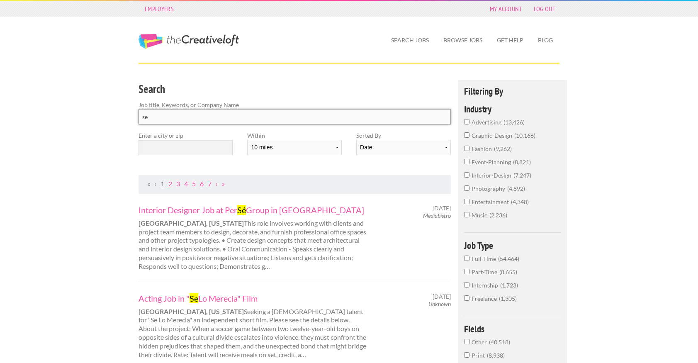
type input "s"
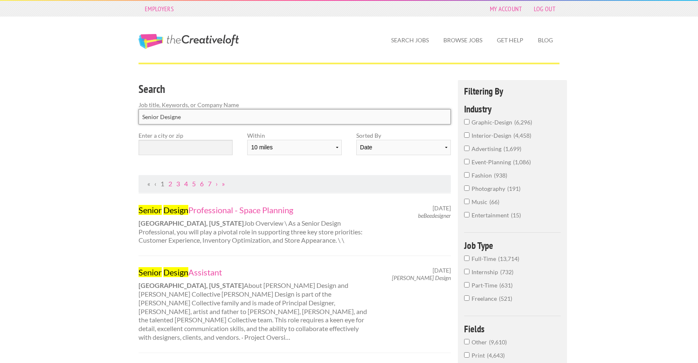
type input "Senior Designer"
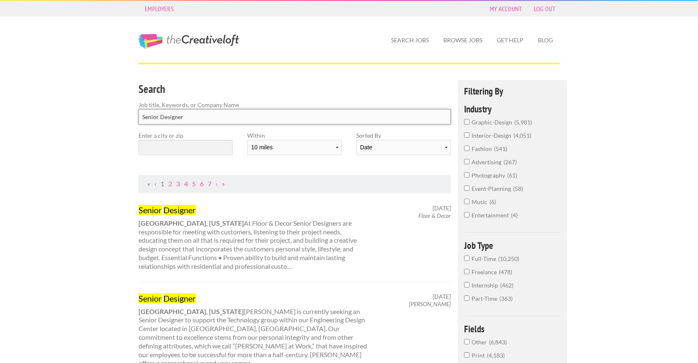
click at [445, 118] on input "Senior Designer" at bounding box center [295, 116] width 312 height 15
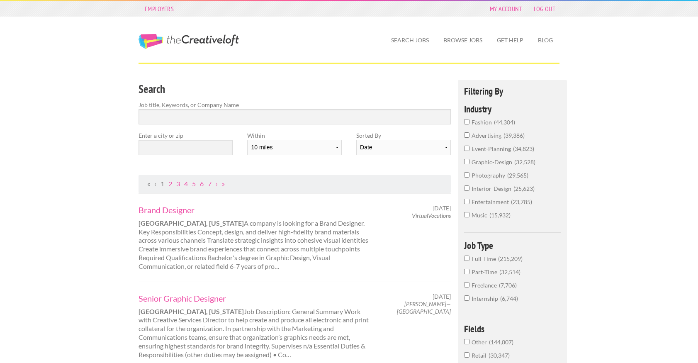
click at [192, 155] on div "Enter a city or zip" at bounding box center [185, 146] width 109 height 31
click at [194, 151] on input "text" at bounding box center [186, 147] width 94 height 15
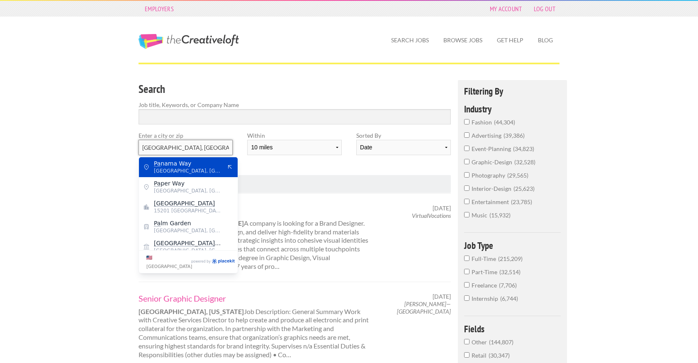
click at [203, 145] on input "Pittsburgh, PA" at bounding box center [186, 147] width 94 height 15
drag, startPoint x: 203, startPoint y: 145, endPoint x: 139, endPoint y: 147, distance: 64.3
click at [139, 147] on input "Pittsburgh, PA" at bounding box center [186, 147] width 94 height 15
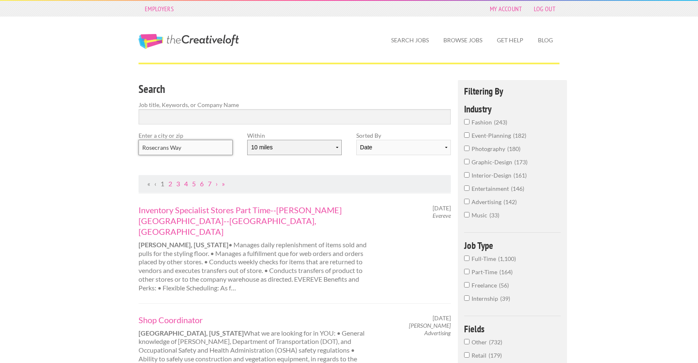
type input "Rosecrans Way"
click at [289, 149] on select "10 miles 20 miles 50 miles 100 miles 200 miles 300 miles 400 miles 500 miles" at bounding box center [294, 147] width 94 height 15
select select "100"
click at [247, 140] on select "10 miles 20 miles 50 miles 100 miles 200 miles 300 miles 400 miles 500 miles" at bounding box center [294, 147] width 94 height 15
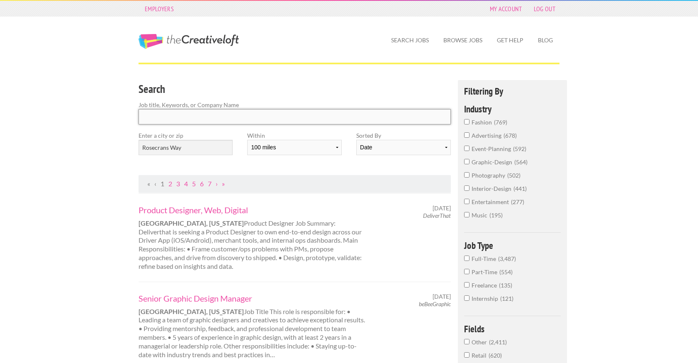
click at [179, 121] on input "Search" at bounding box center [295, 116] width 312 height 15
click at [188, 118] on input "Search" at bounding box center [295, 116] width 312 height 15
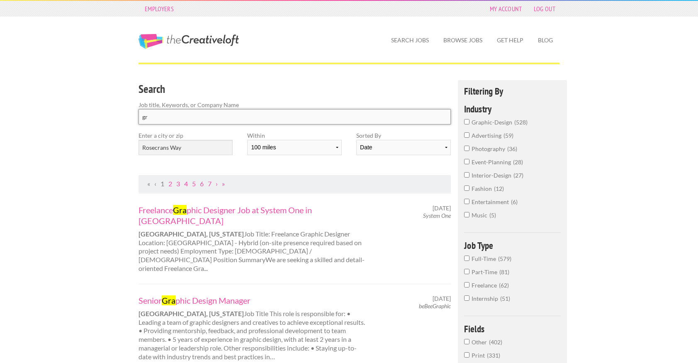
type input "g"
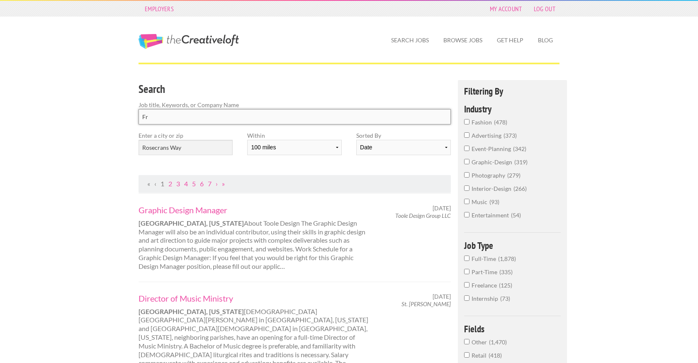
type input "F"
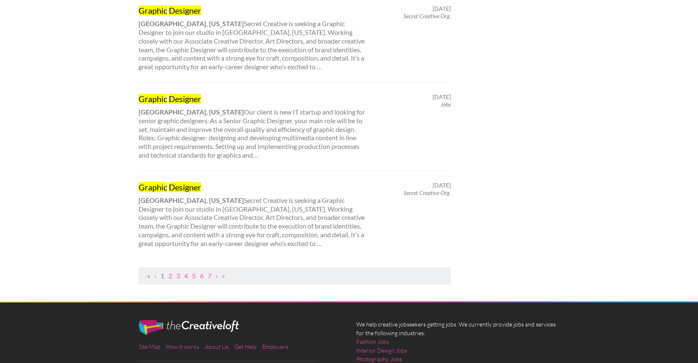
scroll to position [832, 0]
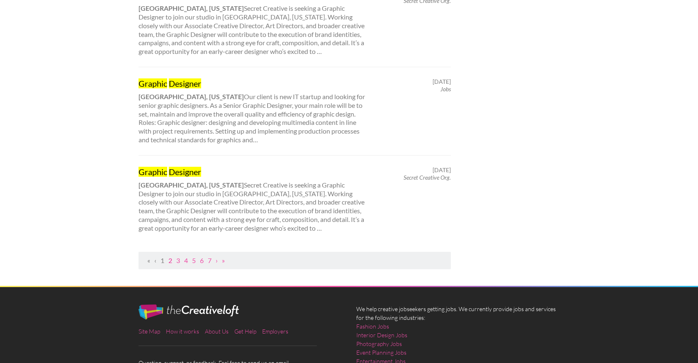
type input "Graphic desinger"
click at [171, 260] on link "2" at bounding box center [170, 260] width 4 height 8
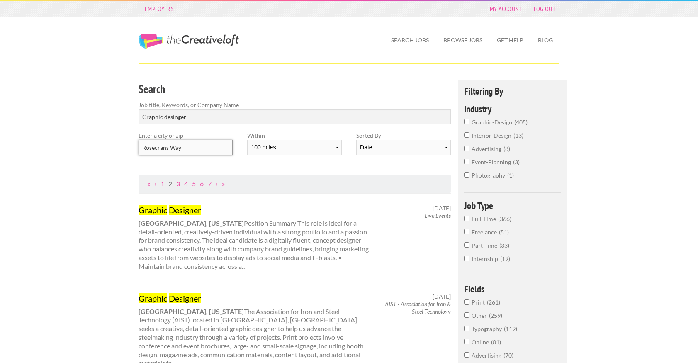
click at [195, 152] on input "Rosecrans Way" at bounding box center [186, 147] width 94 height 15
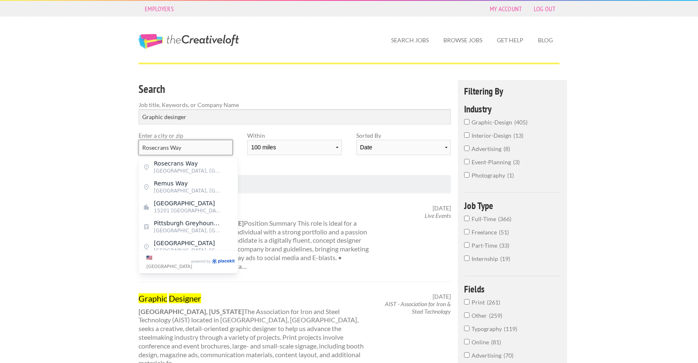
click at [195, 152] on input "Rosecrans Way" at bounding box center [186, 147] width 94 height 15
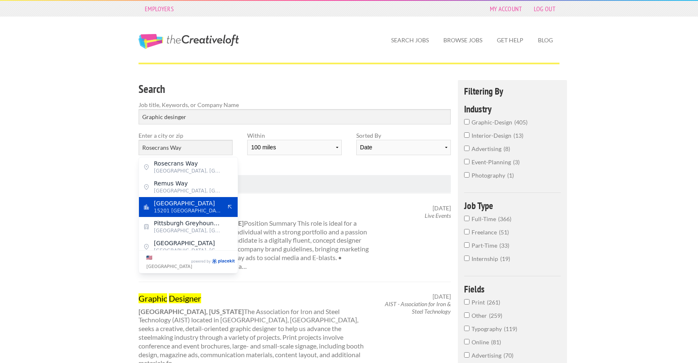
click at [184, 203] on span "Pittsburgh" at bounding box center [188, 203] width 68 height 7
type input "Pittsburgh"
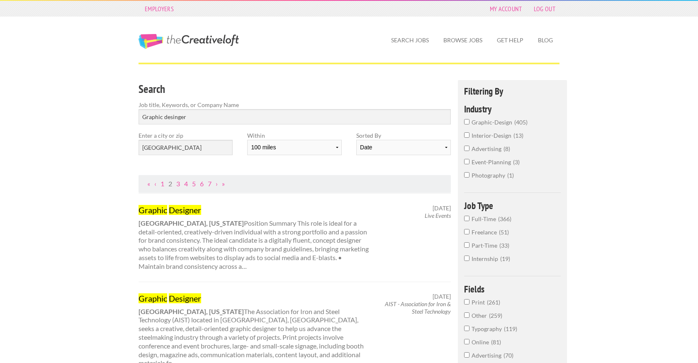
click at [339, 208] on link "Graphic Designer" at bounding box center [254, 209] width 231 height 11
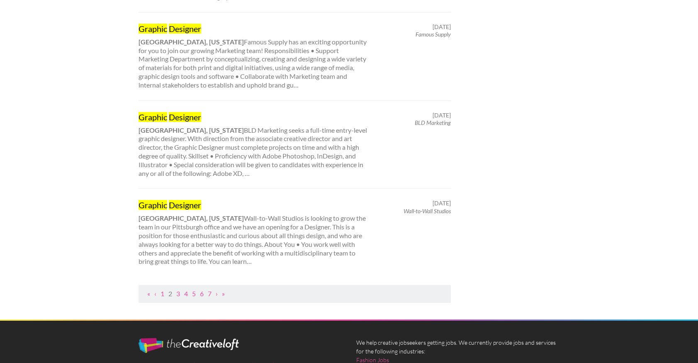
scroll to position [809, 0]
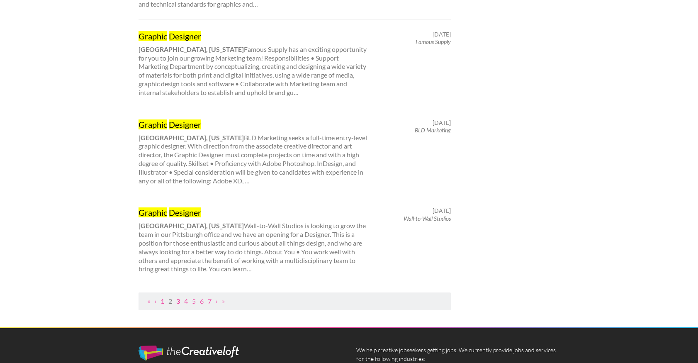
click at [178, 297] on link "3" at bounding box center [178, 301] width 4 height 8
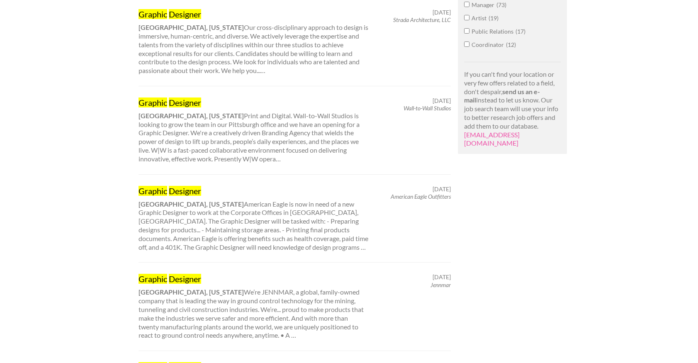
scroll to position [562, 0]
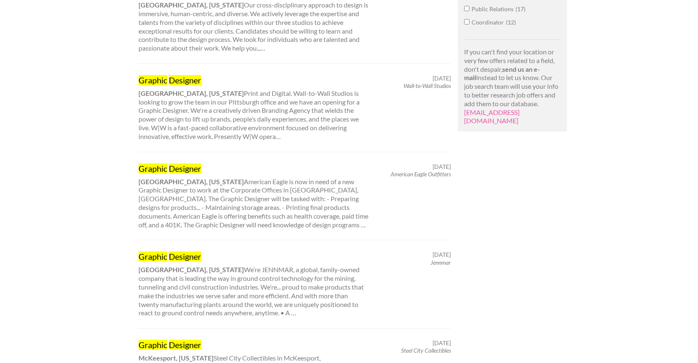
click at [186, 167] on mark "Designer" at bounding box center [185, 168] width 32 height 10
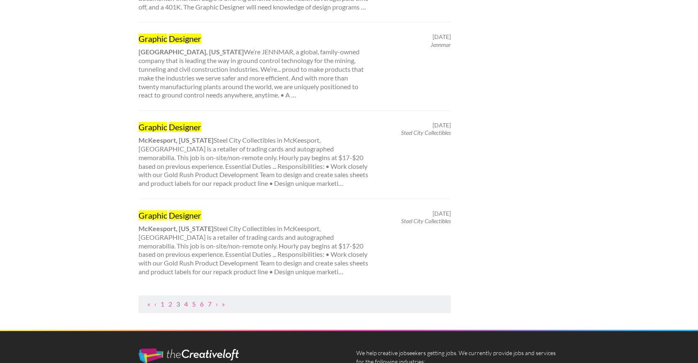
scroll to position [786, 0]
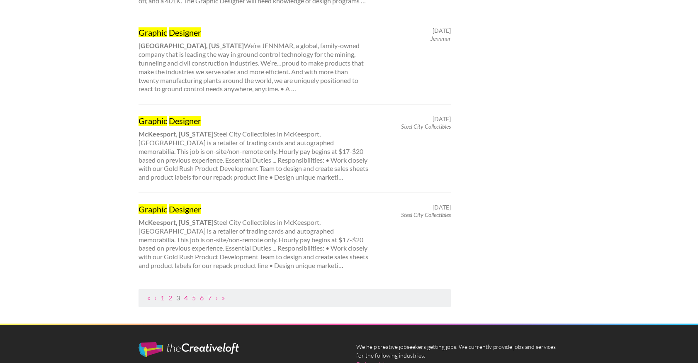
click at [186, 297] on link "4" at bounding box center [186, 298] width 4 height 8
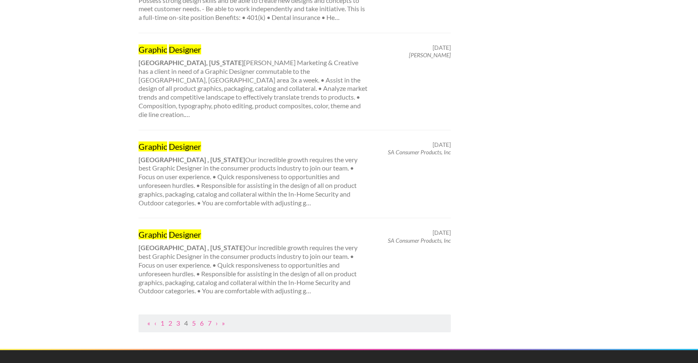
scroll to position [787, 0]
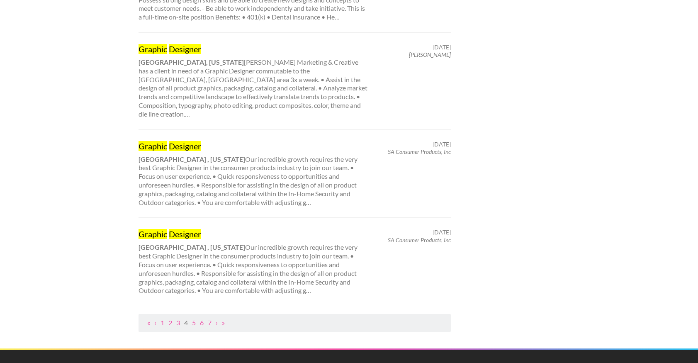
click at [192, 319] on ul "« ‹ 1 2 3 4 5 6 7 › »" at bounding box center [294, 323] width 303 height 9
click at [192, 319] on link "5" at bounding box center [194, 323] width 4 height 8
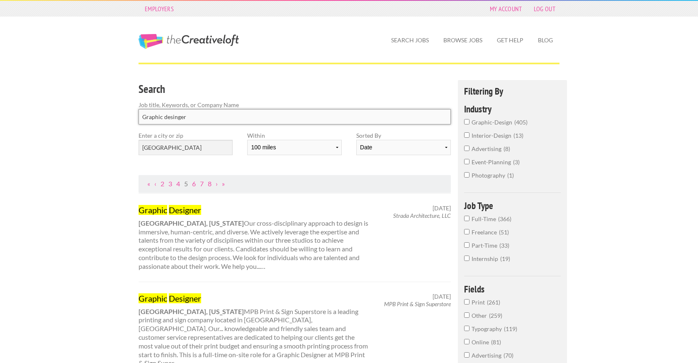
click at [197, 116] on input "Graphic desinger" at bounding box center [295, 116] width 312 height 15
drag, startPoint x: 197, startPoint y: 117, endPoint x: 122, endPoint y: 117, distance: 75.1
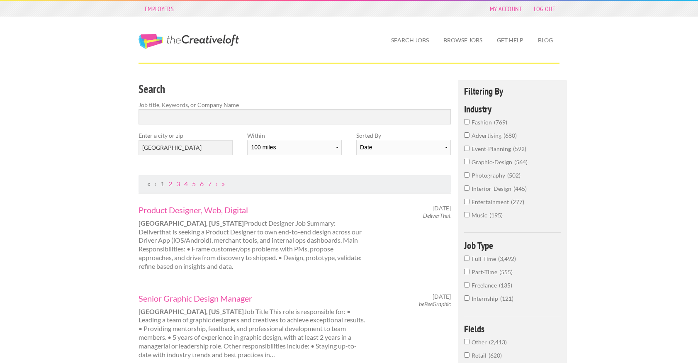
click at [314, 218] on div "Product Designer, Web, Digital Canton, Ohio Product Designer Job Summary: Deliv…" at bounding box center [253, 237] width 245 height 66
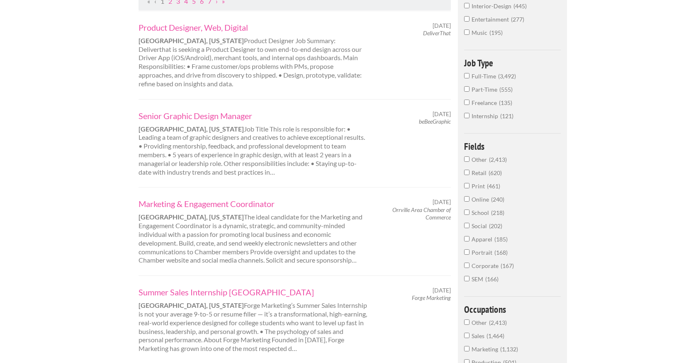
scroll to position [180, 0]
click at [467, 78] on input "Full-Time 3,492" at bounding box center [466, 77] width 5 height 5
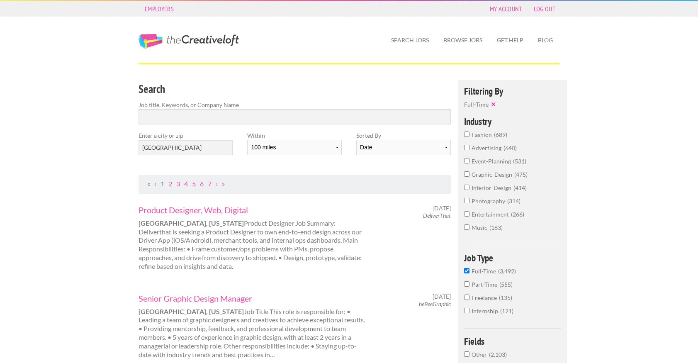
click at [465, 173] on input "graphic-design 475" at bounding box center [466, 173] width 5 height 5
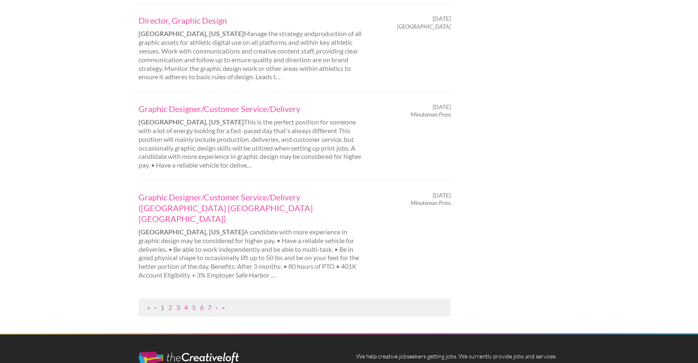
scroll to position [867, 0]
